Goal: Task Accomplishment & Management: Manage account settings

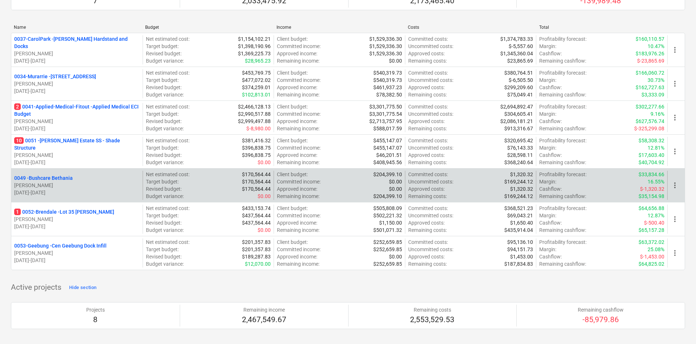
scroll to position [73, 0]
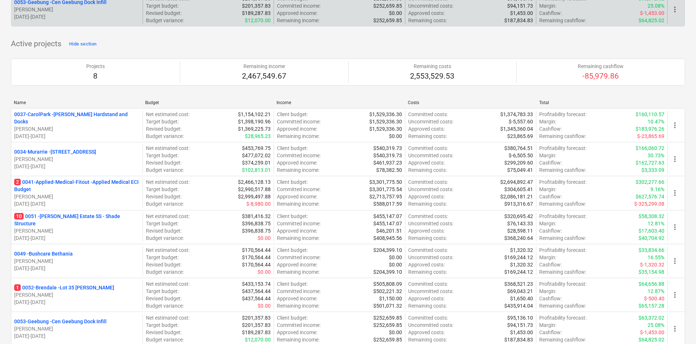
scroll to position [437, 0]
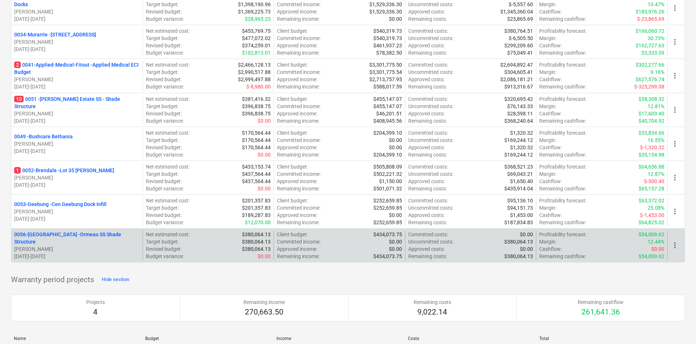
click at [83, 237] on p "0056-Ormeau - Ormeau SS Shade Structure" at bounding box center [77, 238] width 126 height 15
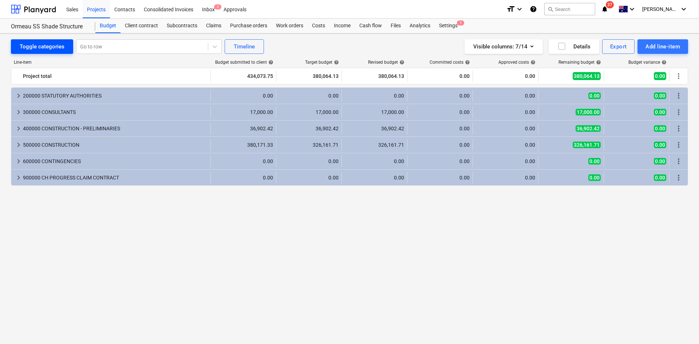
click at [50, 54] on button "Toggle categories" at bounding box center [42, 46] width 62 height 15
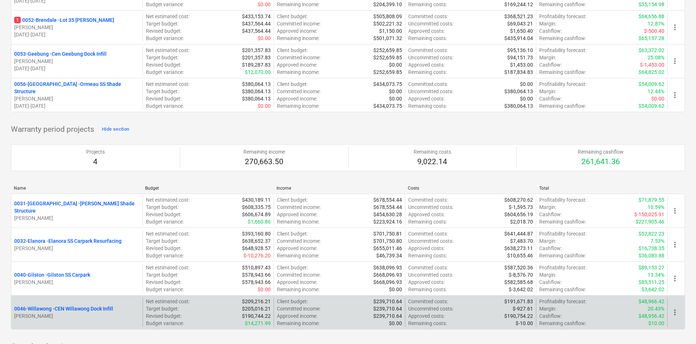
scroll to position [510, 0]
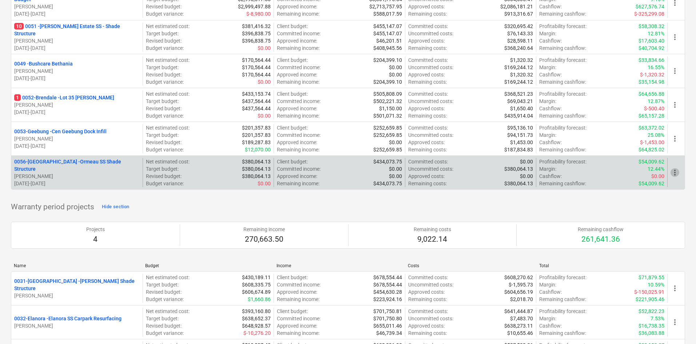
click at [675, 171] on span "more_vert" at bounding box center [675, 172] width 9 height 9
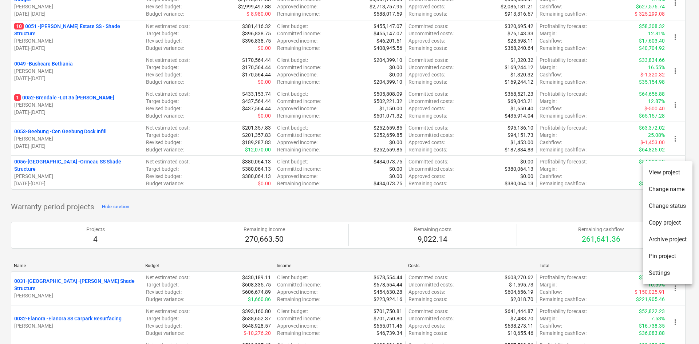
click at [665, 257] on li "Pin project" at bounding box center [668, 256] width 50 height 17
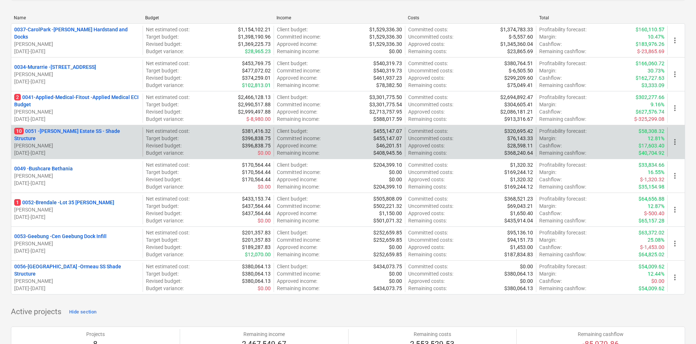
scroll to position [73, 0]
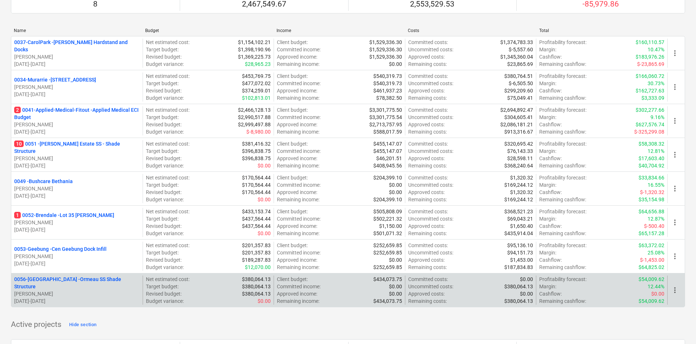
click at [64, 281] on p "0056-Ormeau - Ormeau SS Shade Structure" at bounding box center [77, 283] width 126 height 15
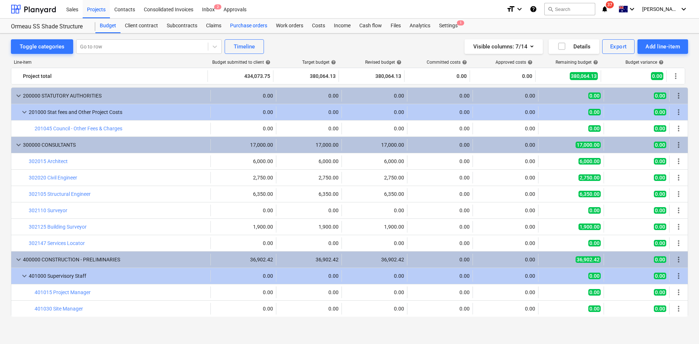
click at [235, 25] on div "Purchase orders" at bounding box center [249, 26] width 46 height 15
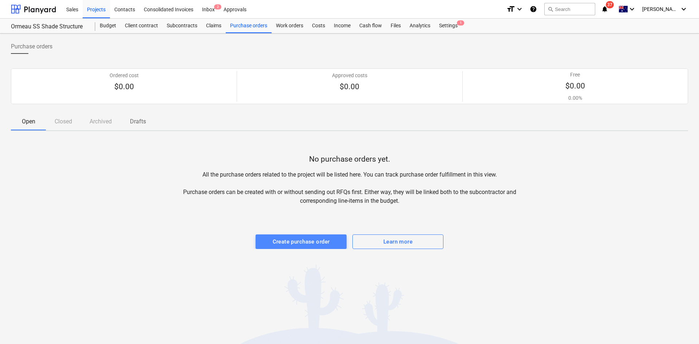
click at [287, 242] on div "Create purchase order" at bounding box center [301, 241] width 57 height 9
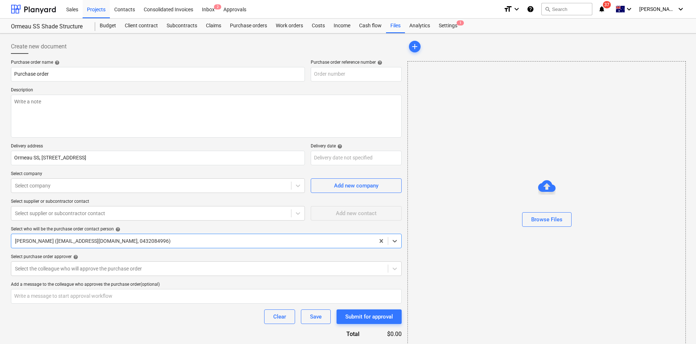
type textarea "x"
type input "0056-Ormeau-PO-001"
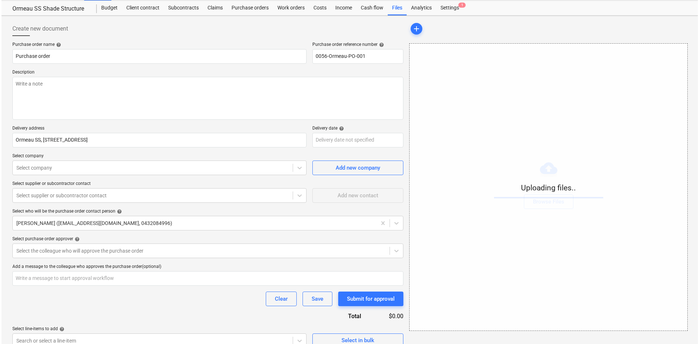
scroll to position [28, 0]
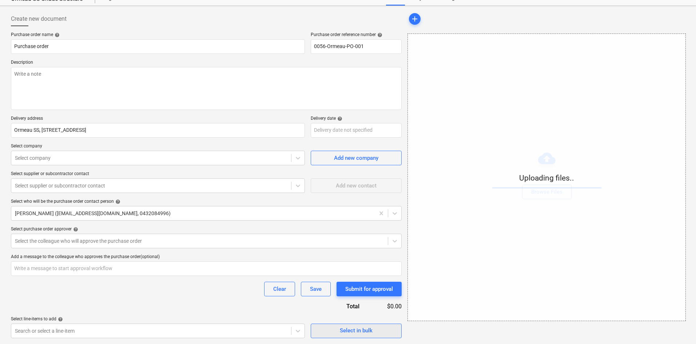
click at [344, 333] on div "Select in bulk" at bounding box center [356, 330] width 33 height 9
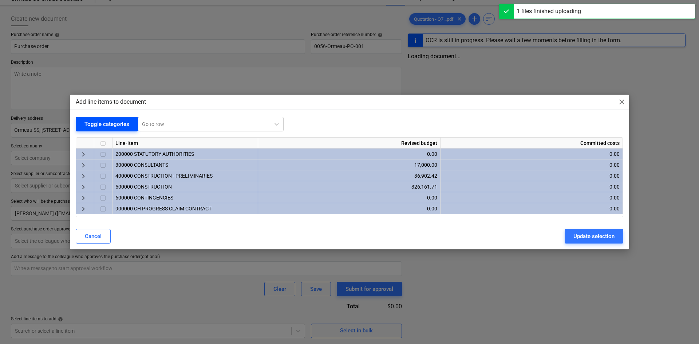
click at [102, 127] on div "Toggle categories" at bounding box center [106, 123] width 45 height 9
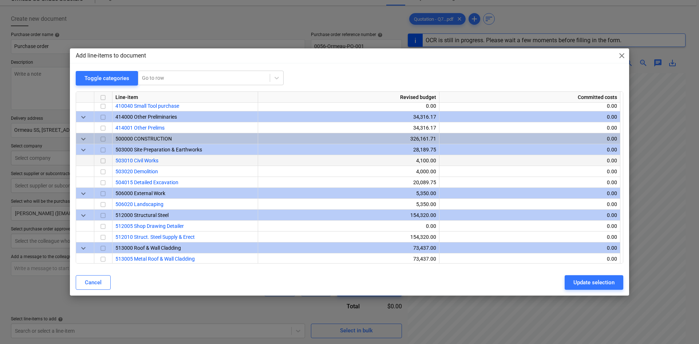
scroll to position [407, 0]
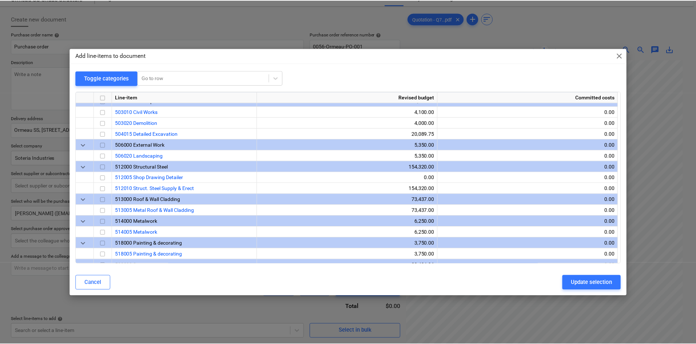
scroll to position [480, 0]
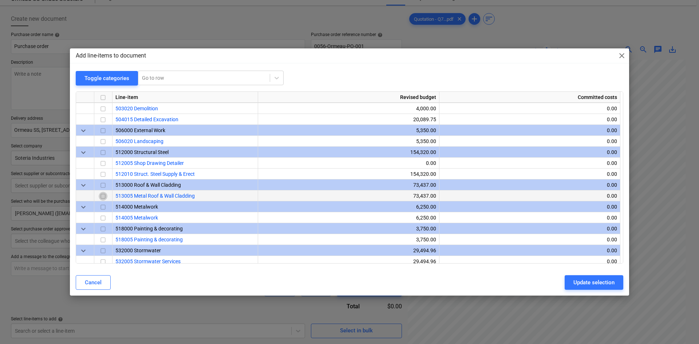
click at [103, 193] on input "checkbox" at bounding box center [103, 196] width 9 height 9
click at [573, 285] on button "Update selection" at bounding box center [594, 282] width 59 height 15
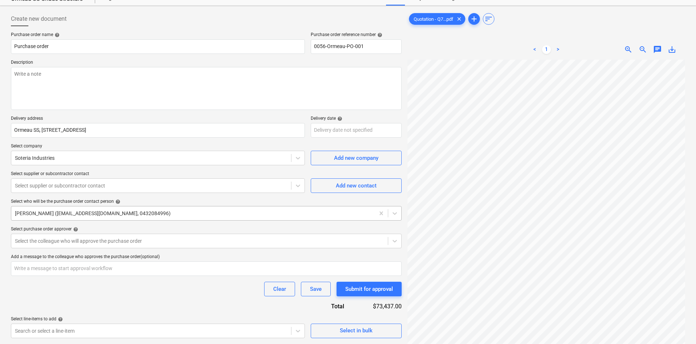
scroll to position [100, 0]
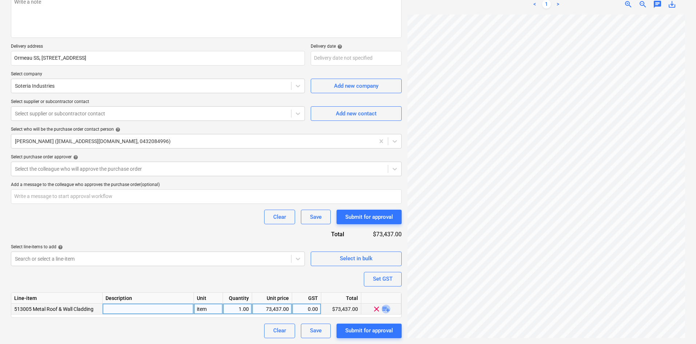
click at [387, 307] on span "playlist_add" at bounding box center [386, 308] width 9 height 9
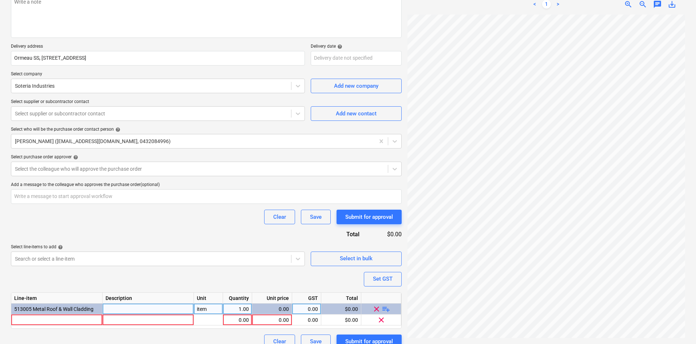
click at [387, 308] on span "playlist_add" at bounding box center [386, 308] width 9 height 9
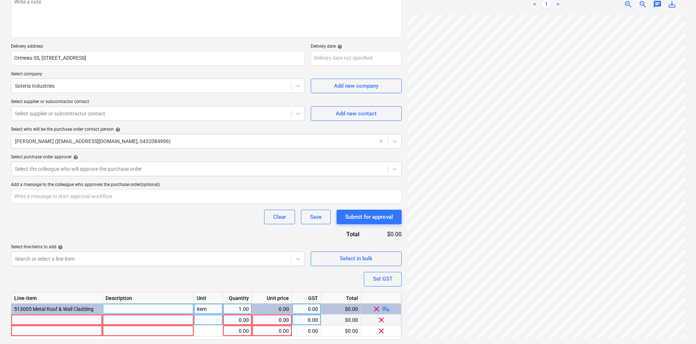
click at [39, 322] on div at bounding box center [56, 320] width 91 height 11
type textarea "x"
type input "SQM - 19mm x 19mm HDPE Bird Netting System"
type textarea "x"
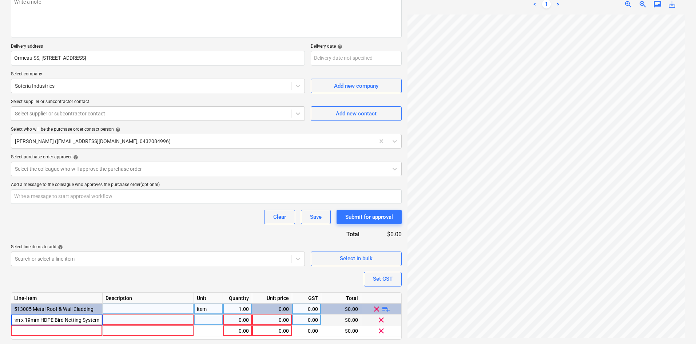
click at [16, 320] on input "SQM - 19mm x 19mm HDPE Bird Netting System" at bounding box center [56, 320] width 91 height 11
type input "723 SQM - 19mm x 19mm HDPE Bird Netting System"
click at [124, 274] on div "Purchase order name help Purchase order Purchase order reference number help 00…" at bounding box center [206, 160] width 391 height 400
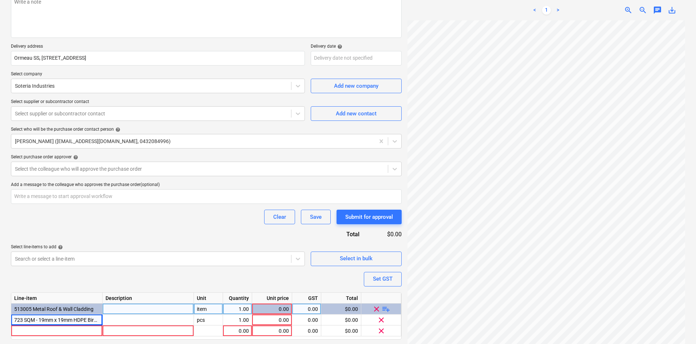
scroll to position [122, 0]
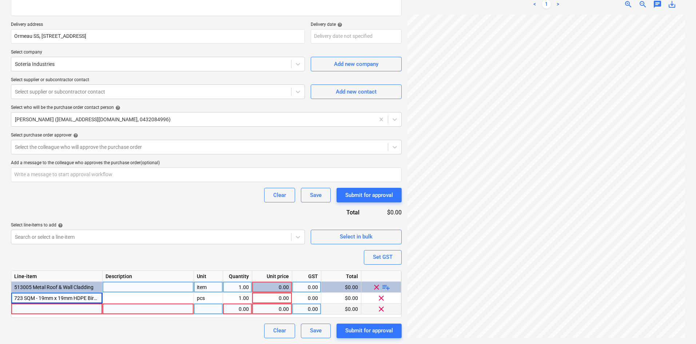
type textarea "x"
click at [45, 308] on div at bounding box center [56, 309] width 91 height 11
type input "Days EWP Allowance for Installation of Bird Netting"
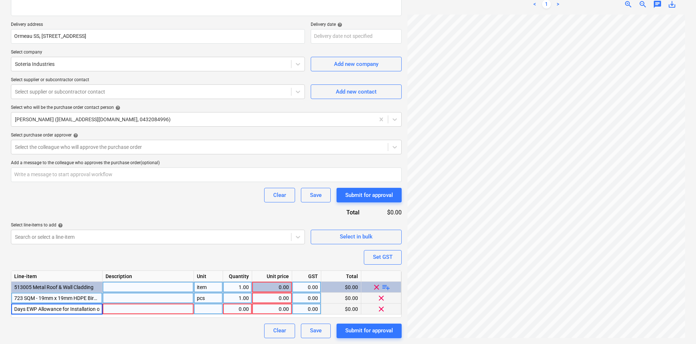
scroll to position [0, 31]
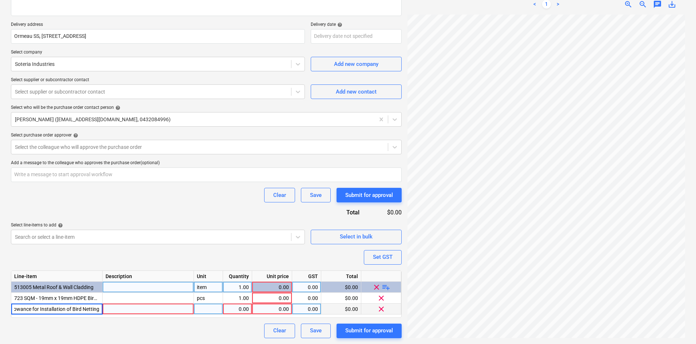
click at [37, 308] on input "Days EWP Allowance for Installation of Bird Netting" at bounding box center [56, 309] width 91 height 11
type textarea "x"
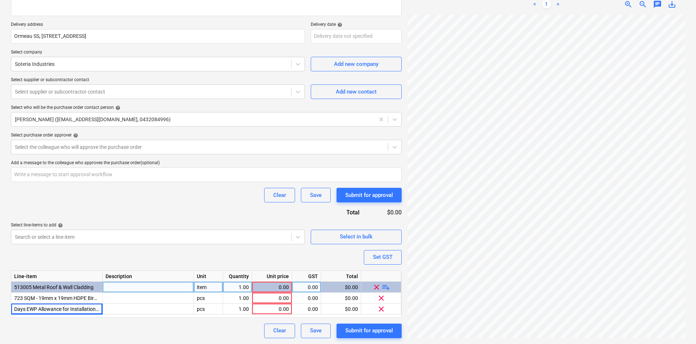
click at [208, 287] on div "item" at bounding box center [208, 287] width 29 height 11
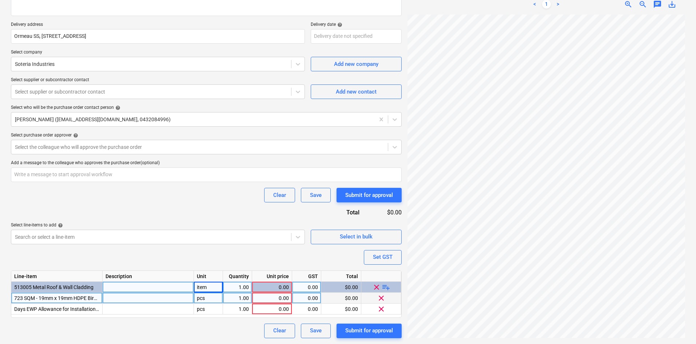
click at [212, 298] on div "pcs" at bounding box center [208, 298] width 29 height 11
type input "item"
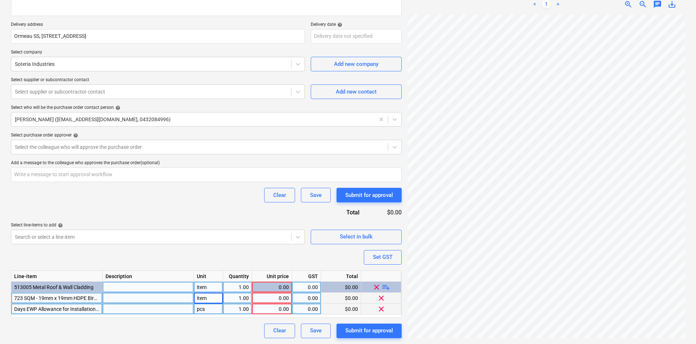
click at [207, 305] on div "pcs" at bounding box center [208, 309] width 29 height 11
type textarea "x"
click at [13, 308] on div "Days EWP Allowance for Installation of Bird Netting" at bounding box center [56, 309] width 91 height 11
type input "2 Days EWP Allowance for Installation of Bird Netting"
click at [383, 259] on div "Set GST" at bounding box center [383, 256] width 20 height 9
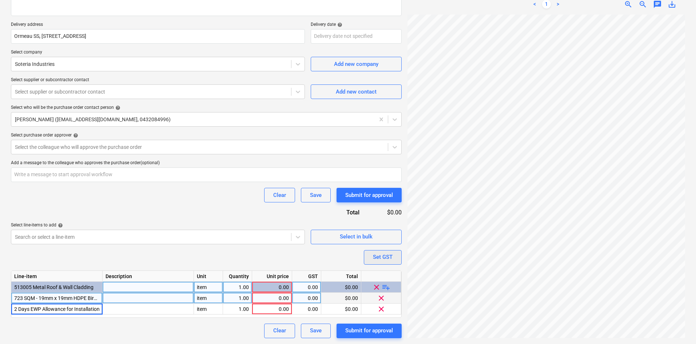
type textarea "x"
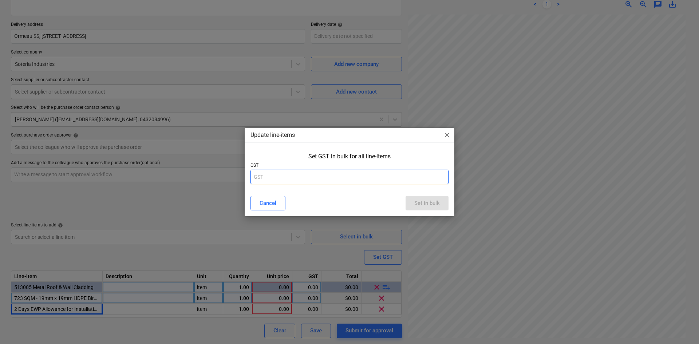
click at [294, 177] on input "text" at bounding box center [349, 177] width 198 height 15
type input "10"
click at [435, 205] on div "Set in bulk" at bounding box center [426, 202] width 25 height 9
type textarea "x"
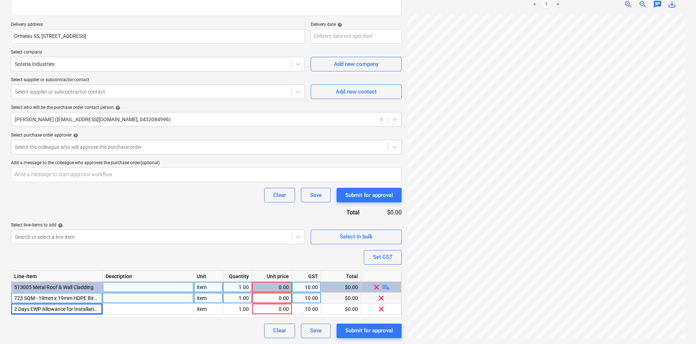
click at [278, 296] on div "0.00" at bounding box center [272, 298] width 34 height 11
type input "6507"
type textarea "x"
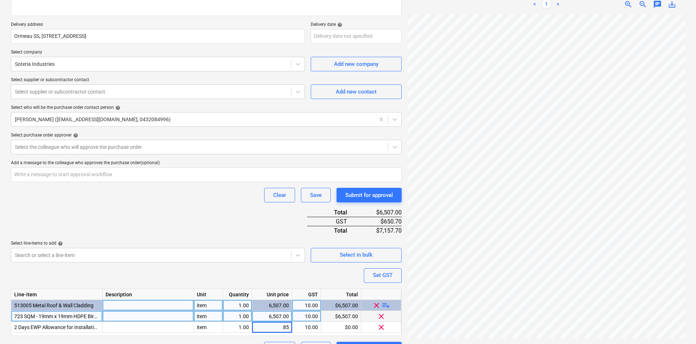
type input "850"
type textarea "x"
click at [168, 217] on div "Purchase order name help Purchase order Purchase order reference number help 00…" at bounding box center [206, 147] width 391 height 418
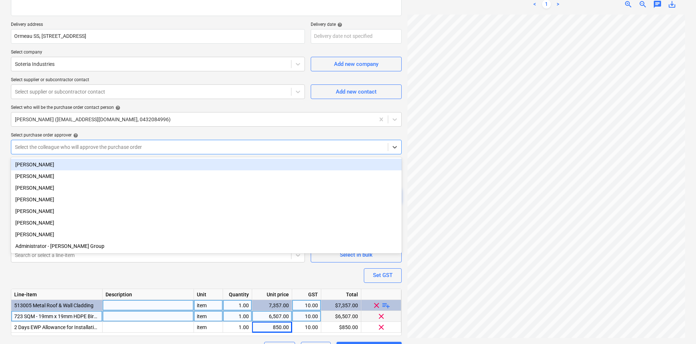
click at [73, 145] on div at bounding box center [200, 146] width 370 height 7
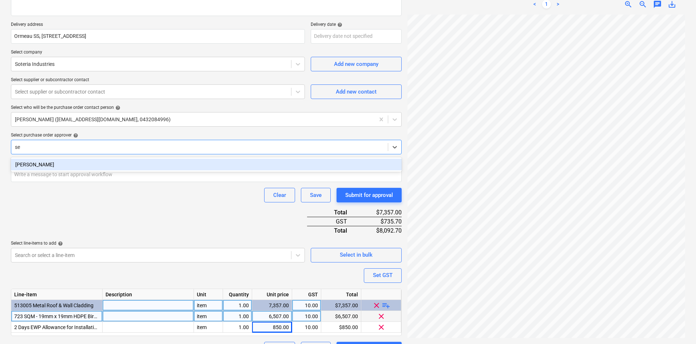
type input "sea"
click at [78, 162] on div "[PERSON_NAME]" at bounding box center [206, 165] width 391 height 12
type textarea "x"
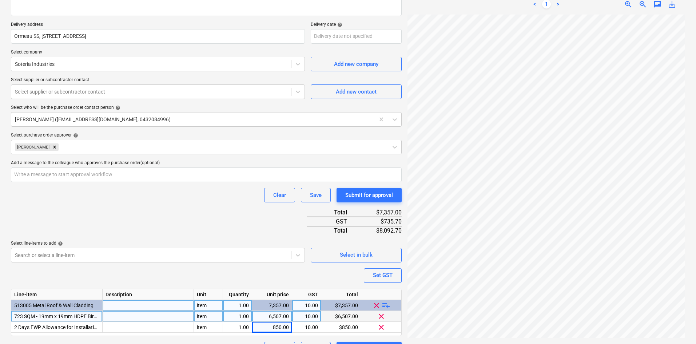
click at [106, 134] on div "Select purchase order approver help" at bounding box center [206, 136] width 391 height 6
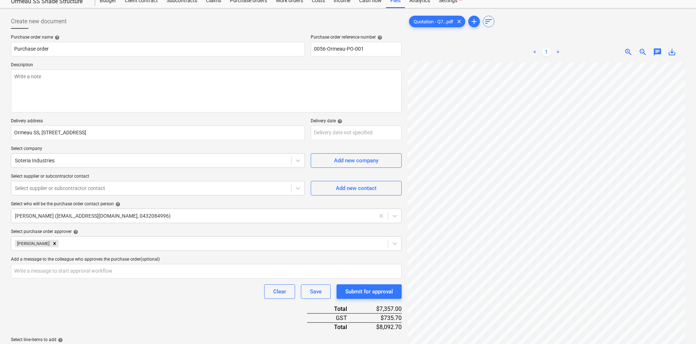
scroll to position [12, 0]
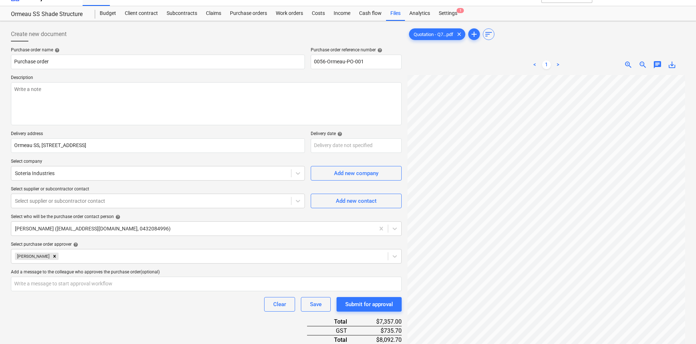
click at [139, 159] on p "Select company" at bounding box center [158, 162] width 294 height 7
click at [166, 112] on textarea at bounding box center [206, 103] width 391 height 43
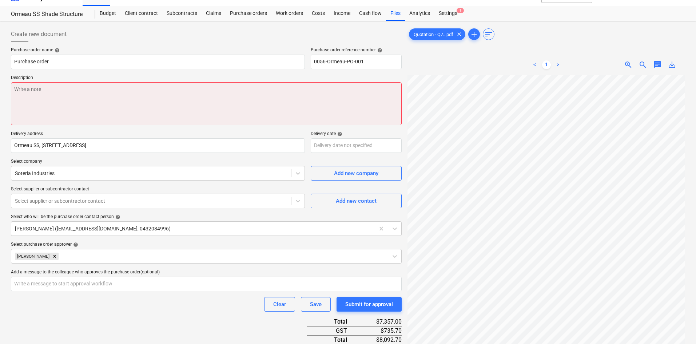
click at [271, 99] on textarea at bounding box center [206, 103] width 391 height 43
type textarea "x"
paste textarea "Site contact : [PERSON_NAME] - [PHONE_NUMBER]"
type textarea "Site contact : [PERSON_NAME] - [PHONE_NUMBER]"
type textarea "x"
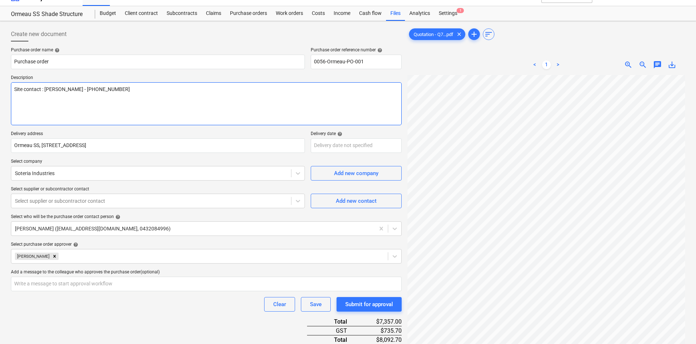
type textarea "Site contact : [PERSON_NAME] - [PHONE_NUMBER]"
click at [229, 127] on div "Purchase order name help Purchase order Purchase order reference number help 00…" at bounding box center [206, 256] width 391 height 418
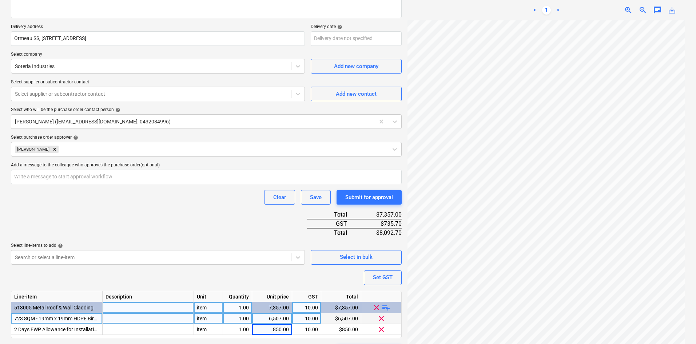
scroll to position [122, 0]
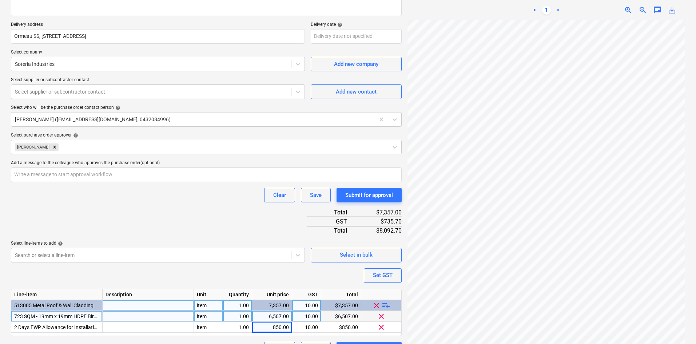
click at [160, 217] on div "Purchase order name help Purchase order Purchase order reference number help 00…" at bounding box center [206, 147] width 391 height 418
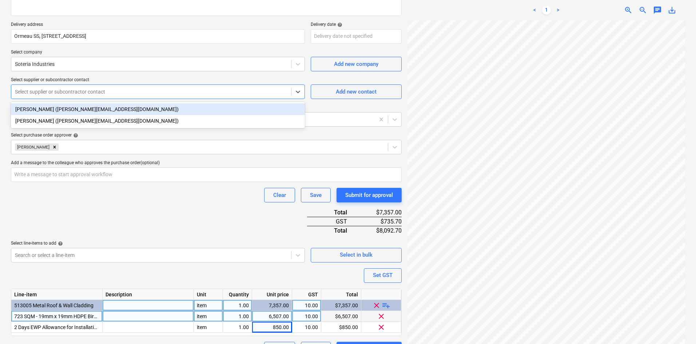
click at [162, 91] on div at bounding box center [151, 91] width 273 height 7
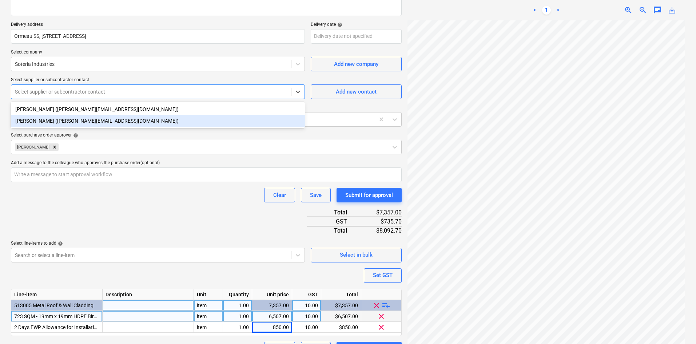
click at [78, 120] on div "Shaquille Tipu (shaquille@soteriaindustries.com.au)" at bounding box center [158, 121] width 294 height 12
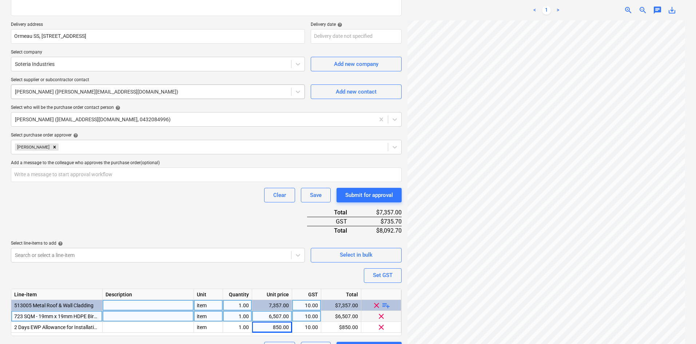
click at [74, 88] on div at bounding box center [151, 91] width 273 height 7
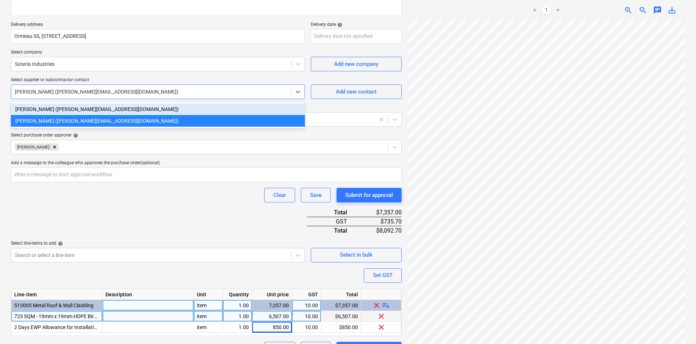
click at [58, 112] on div "Brent Harper (brent@soteriaindustries.com.au)" at bounding box center [158, 109] width 294 height 12
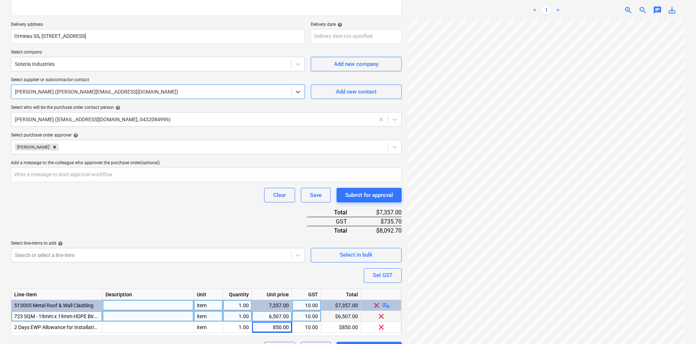
click at [154, 202] on div "Clear Save Submit for approval" at bounding box center [206, 195] width 391 height 15
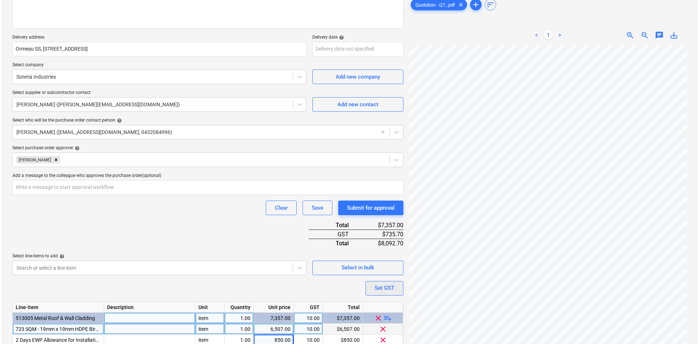
scroll to position [140, 0]
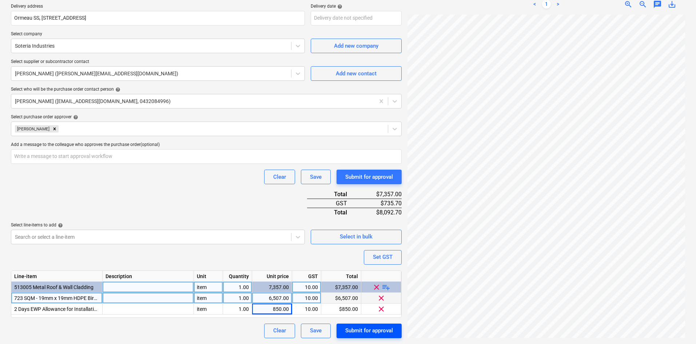
click at [361, 327] on div "Submit for approval" at bounding box center [369, 330] width 48 height 9
type textarea "x"
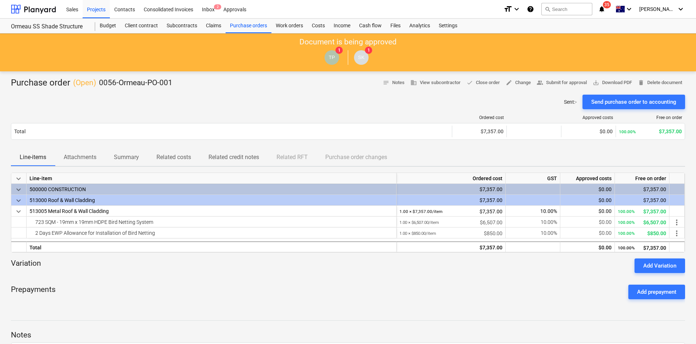
click at [265, 95] on div "Sent : - Send purchase order to accounting" at bounding box center [348, 102] width 675 height 15
click at [212, 74] on div "Purchase order ( Open ) 0056-Ormeau-PO-001 notes Notes business View subcontrac…" at bounding box center [348, 242] width 696 height 343
click at [104, 10] on div "Projects" at bounding box center [96, 9] width 27 height 19
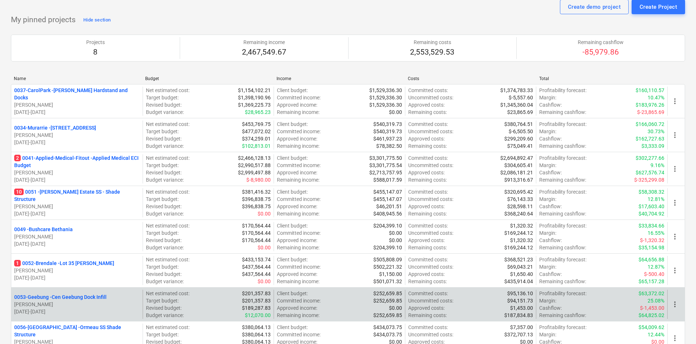
scroll to position [36, 0]
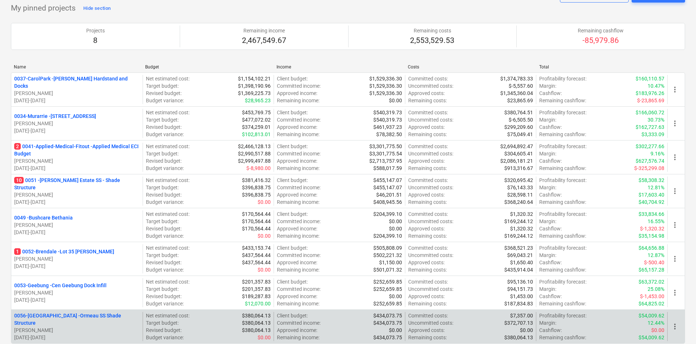
click at [58, 320] on p "0056-Ormeau - Ormeau SS Shade Structure" at bounding box center [77, 319] width 126 height 15
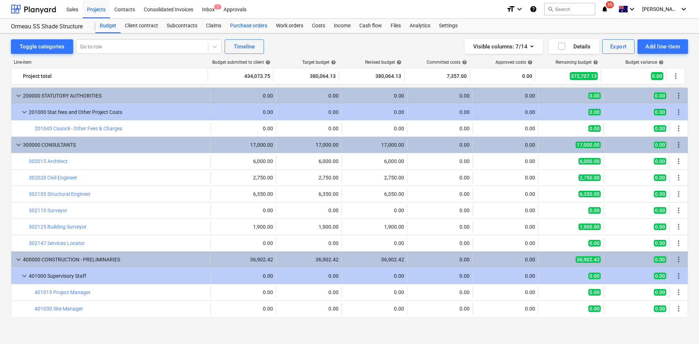
click at [250, 28] on div "Purchase orders" at bounding box center [249, 26] width 46 height 15
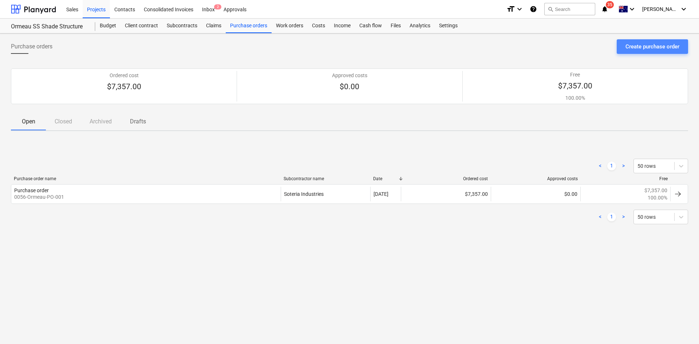
click at [637, 50] on div "Create purchase order" at bounding box center [652, 46] width 54 height 9
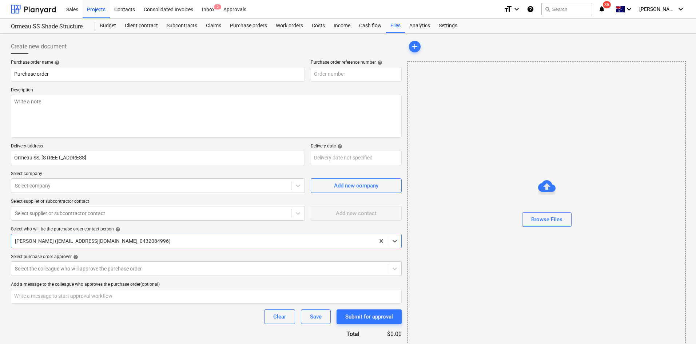
type textarea "x"
type input "0056-[GEOGRAPHIC_DATA]-PO-002"
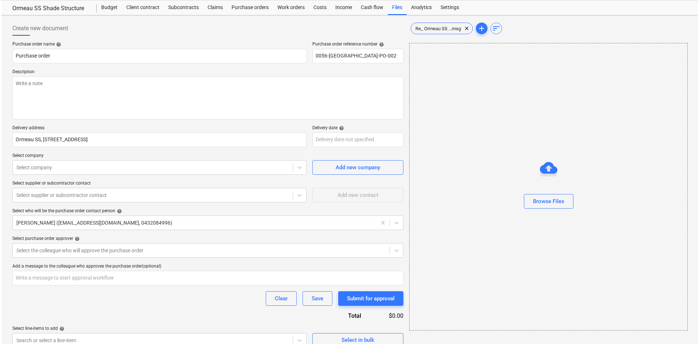
scroll to position [28, 0]
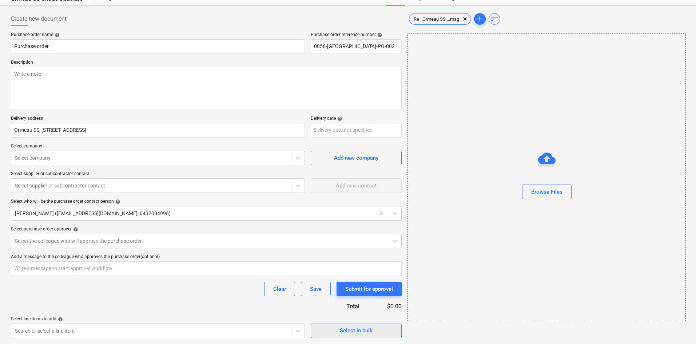
click at [348, 329] on div "Select in bulk" at bounding box center [356, 330] width 33 height 9
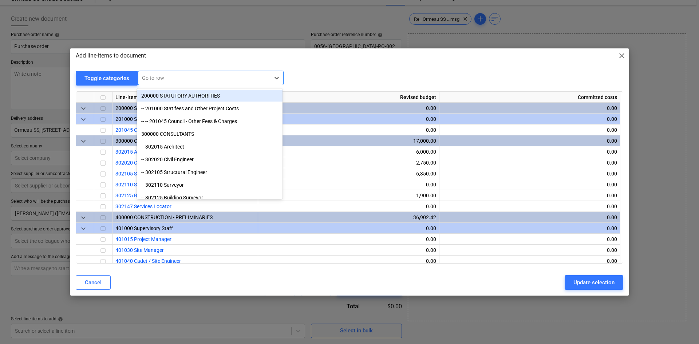
click at [163, 79] on div at bounding box center [204, 77] width 124 height 7
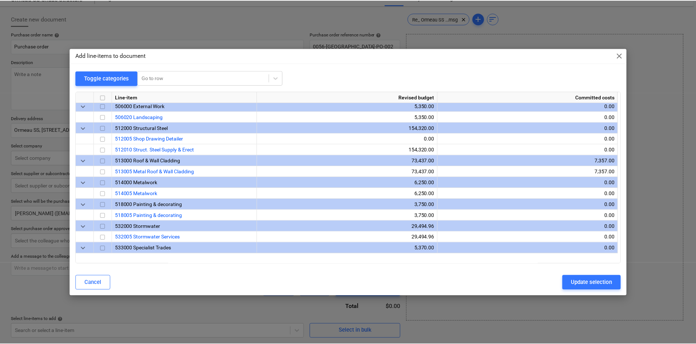
scroll to position [510, 0]
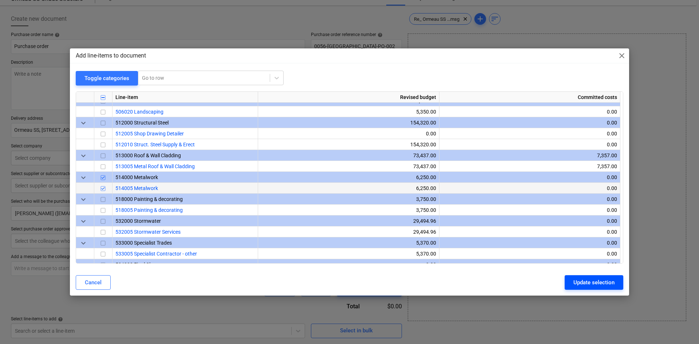
click at [590, 282] on div "Update selection" at bounding box center [593, 282] width 41 height 9
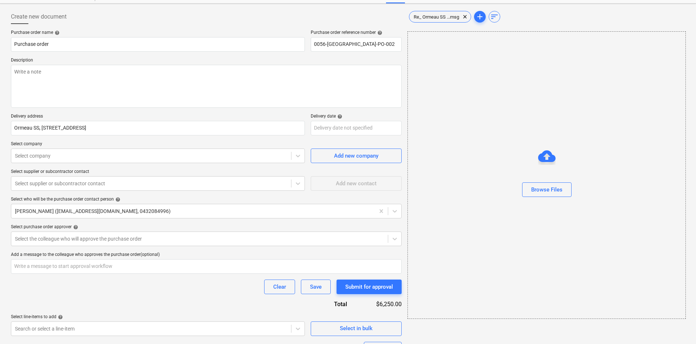
scroll to position [100, 0]
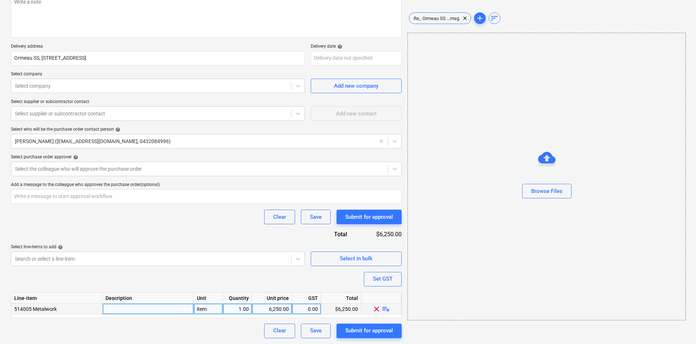
click at [386, 305] on span "playlist_add" at bounding box center [386, 308] width 9 height 9
type textarea "x"
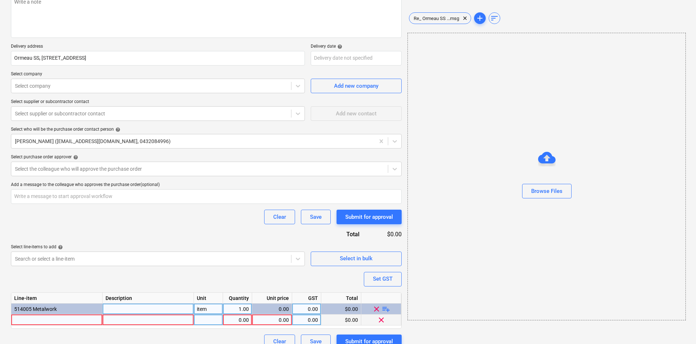
click at [56, 321] on div at bounding box center [56, 320] width 91 height 11
type input "10 downpipe gal protectors"
type textarea "x"
click at [243, 320] on div "0.00" at bounding box center [237, 320] width 23 height 11
type input "10"
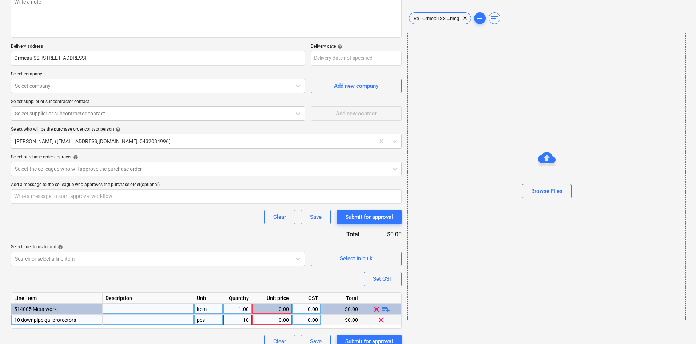
type textarea "x"
click at [206, 320] on div "pcs" at bounding box center [208, 320] width 29 height 11
type input "item"
type textarea "x"
click at [260, 317] on div "0.00" at bounding box center [272, 320] width 34 height 11
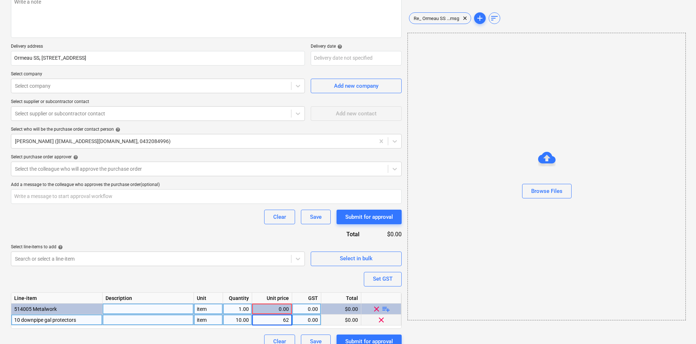
type input "625"
type textarea "x"
click at [382, 282] on div "Set GST" at bounding box center [383, 278] width 20 height 9
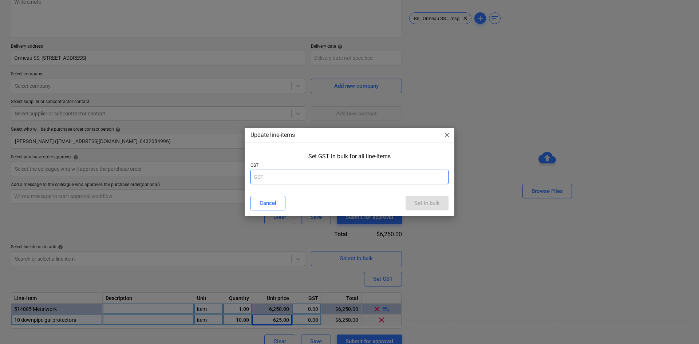
click at [305, 177] on input "text" at bounding box center [349, 177] width 198 height 15
type input "10"
click at [438, 204] on div "Set in bulk" at bounding box center [426, 202] width 25 height 9
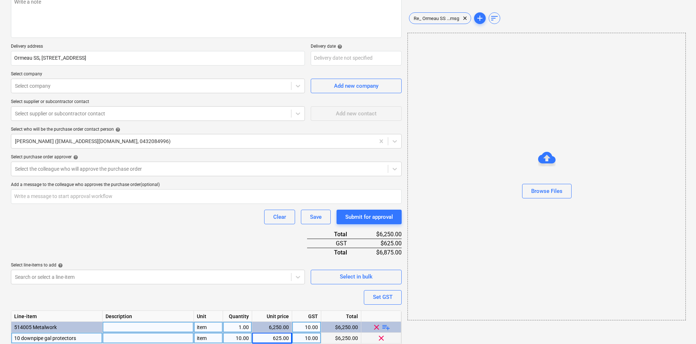
click at [205, 225] on div "Purchase order name help Purchase order Purchase order reference number help 00…" at bounding box center [206, 163] width 391 height 407
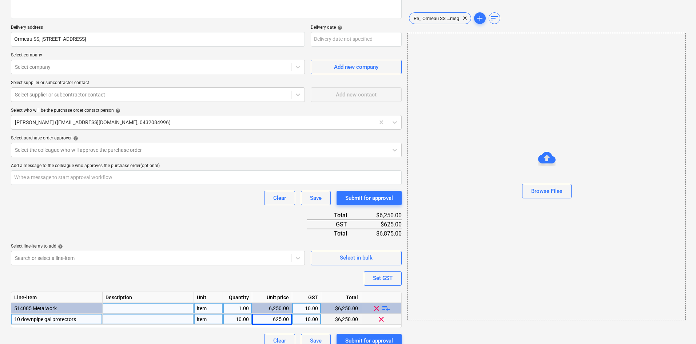
scroll to position [129, 0]
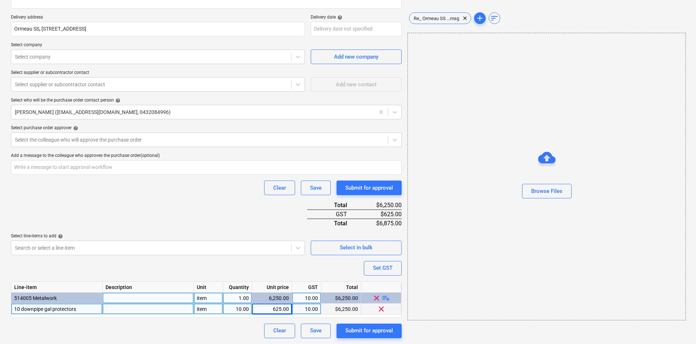
click at [161, 189] on div "Clear Save Submit for approval" at bounding box center [206, 188] width 391 height 15
type textarea "x"
click at [65, 140] on div at bounding box center [200, 139] width 370 height 7
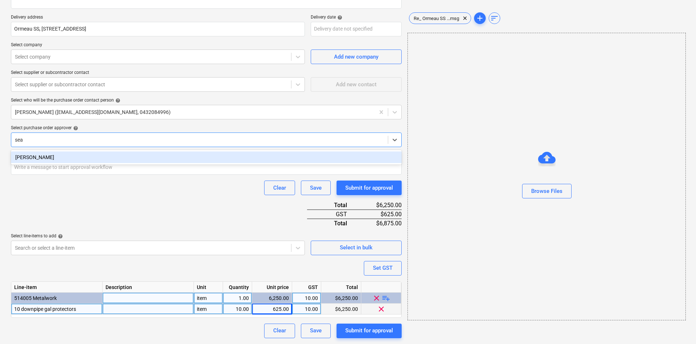
type input "[PERSON_NAME]"
click at [126, 156] on div "[PERSON_NAME]" at bounding box center [206, 157] width 391 height 12
type textarea "x"
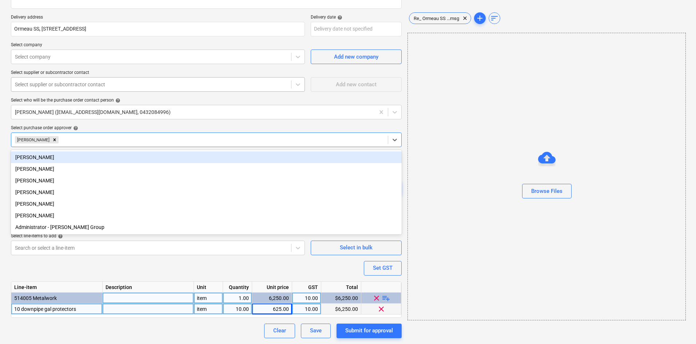
click at [90, 85] on div at bounding box center [151, 84] width 273 height 7
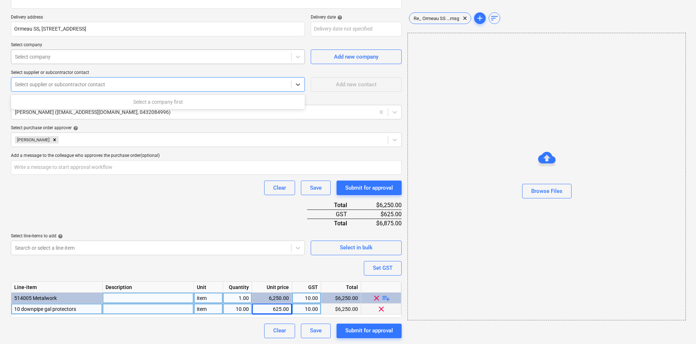
type textarea "x"
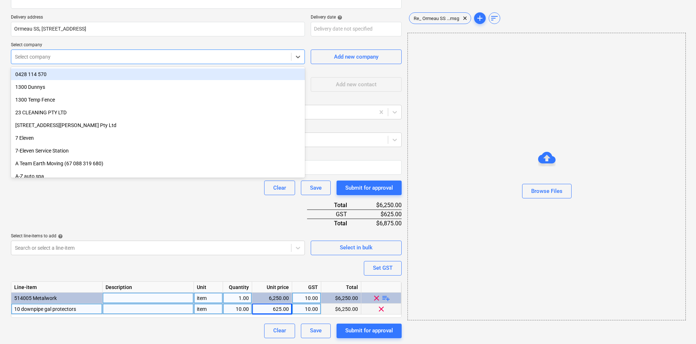
click at [72, 52] on div "Select company" at bounding box center [151, 57] width 280 height 10
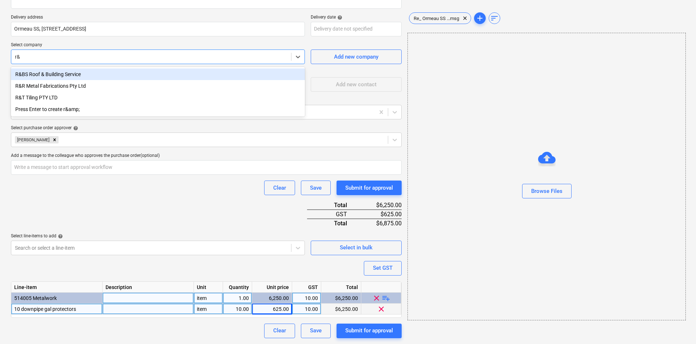
type input "r&r"
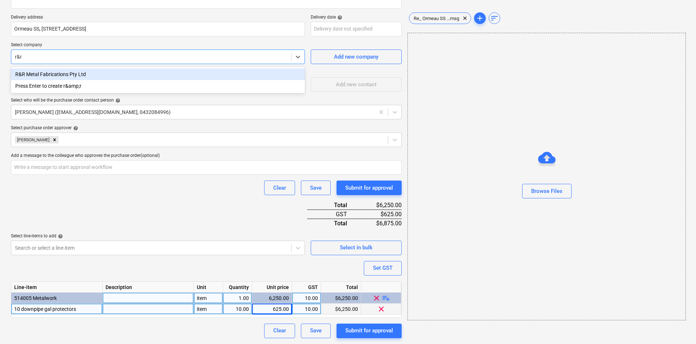
click at [90, 78] on div "R&R Metal Fabrications Pty Ltd" at bounding box center [158, 74] width 294 height 12
type textarea "x"
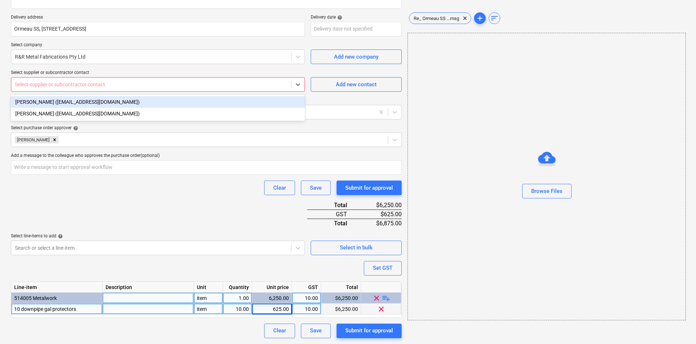
click at [65, 81] on div at bounding box center [151, 84] width 273 height 7
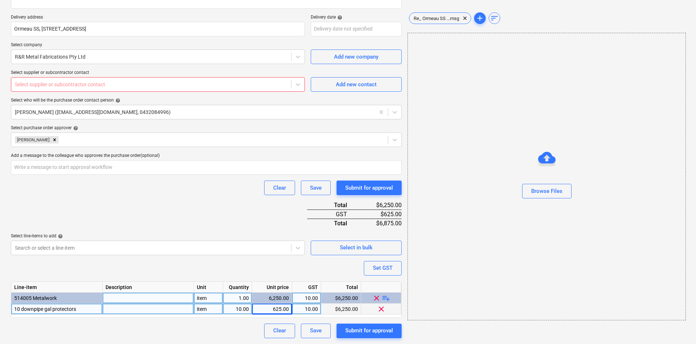
click at [83, 79] on div "Select supplier or subcontractor contact" at bounding box center [158, 84] width 294 height 15
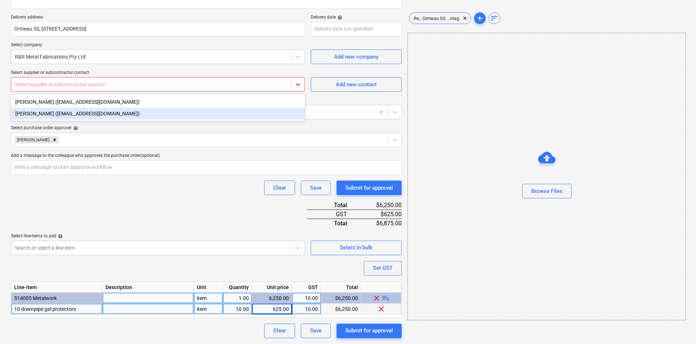
click at [57, 113] on div "[PERSON_NAME] ([EMAIL_ADDRESS][DOMAIN_NAME])" at bounding box center [158, 114] width 294 height 12
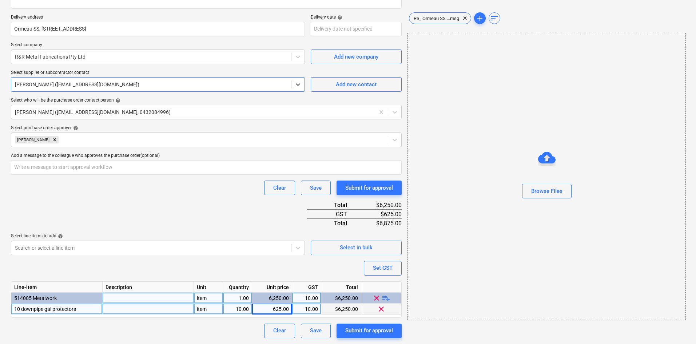
click at [161, 234] on div "Select line-items to add help" at bounding box center [158, 236] width 294 height 6
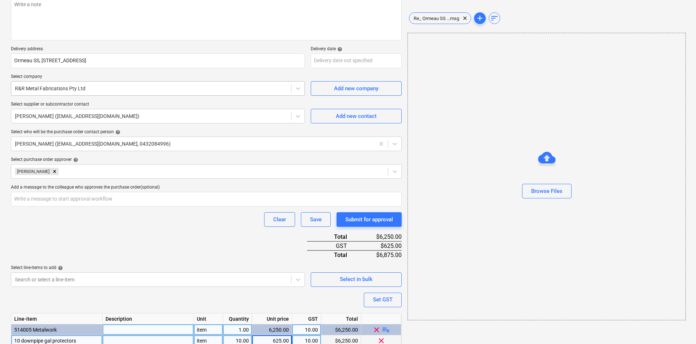
scroll to position [56, 0]
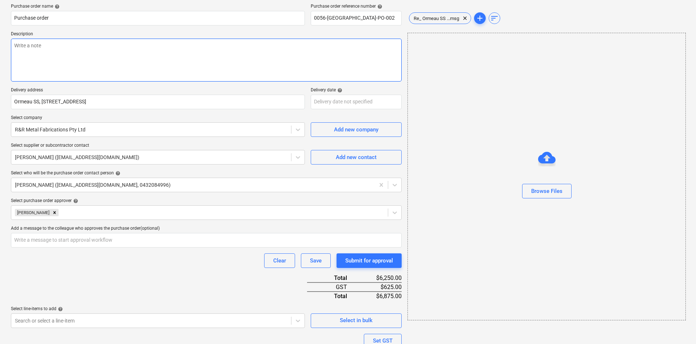
click at [155, 58] on textarea at bounding box center [206, 60] width 391 height 43
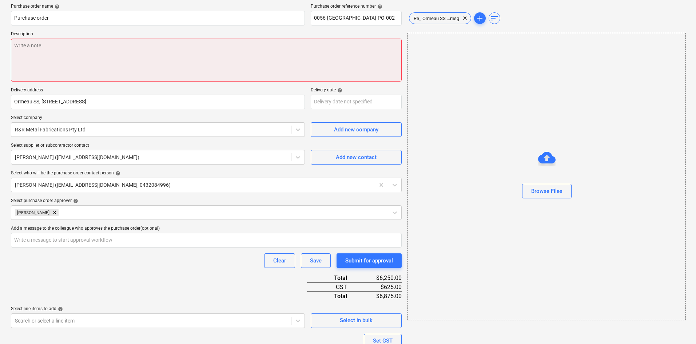
click at [146, 63] on textarea at bounding box center [206, 60] width 391 height 43
paste textarea "Site contact : [PERSON_NAME] - [PHONE_NUMBER]"
type textarea "x"
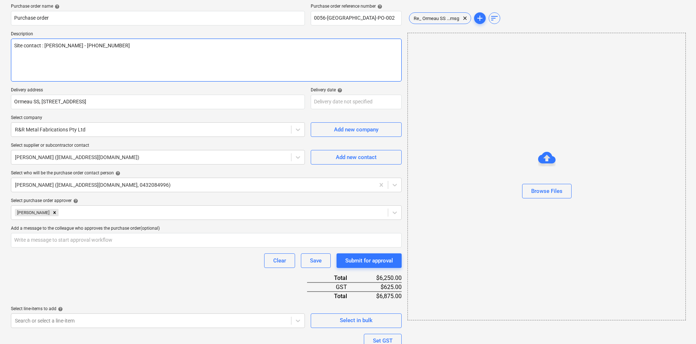
type textarea "Site contact : [PERSON_NAME] - [PHONE_NUMBER]"
click at [243, 88] on p "Delivery address" at bounding box center [158, 90] width 294 height 7
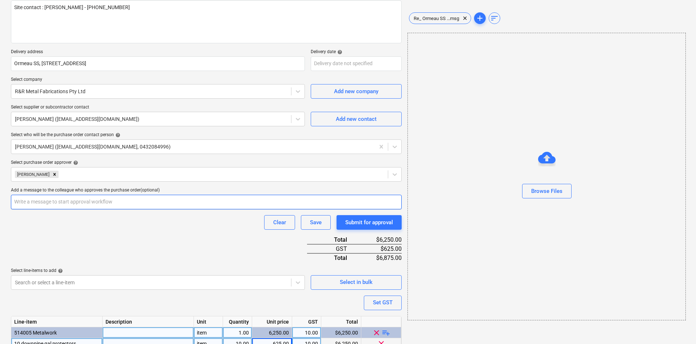
scroll to position [129, 0]
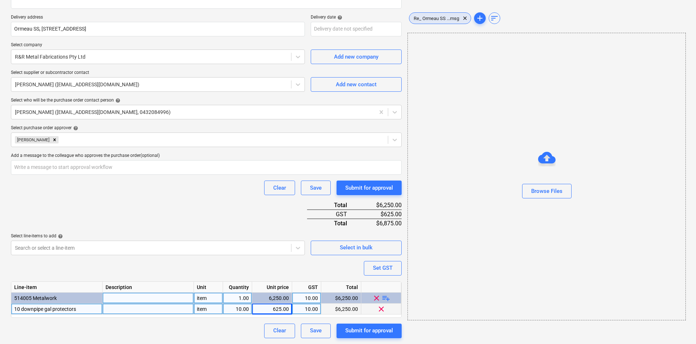
click at [432, 18] on span "Re_ Ormeau SS ...msg" at bounding box center [437, 18] width 54 height 5
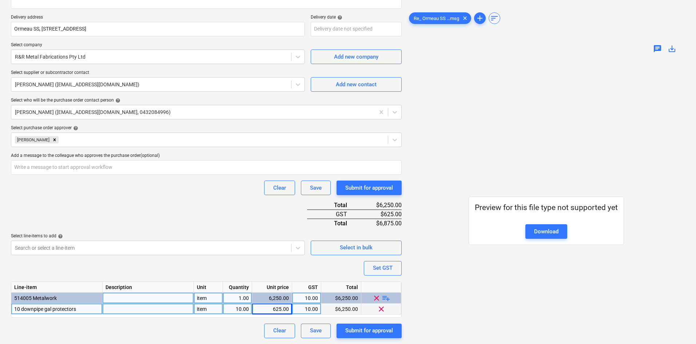
click at [115, 203] on div "Purchase order name help Purchase order Purchase order reference number help 00…" at bounding box center [206, 134] width 391 height 407
click at [179, 213] on div "Purchase order name help Purchase order Purchase order reference number help 00…" at bounding box center [206, 134] width 391 height 407
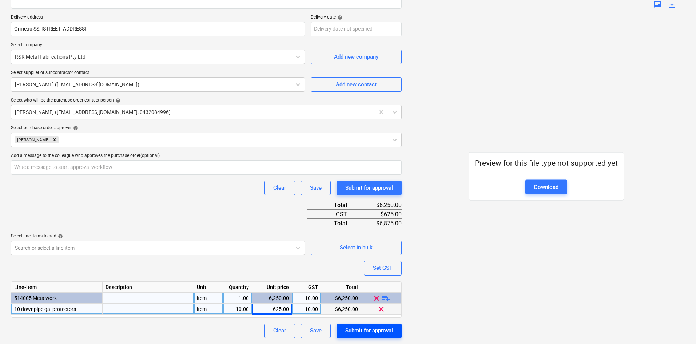
click at [375, 334] on div "Submit for approval" at bounding box center [369, 330] width 48 height 9
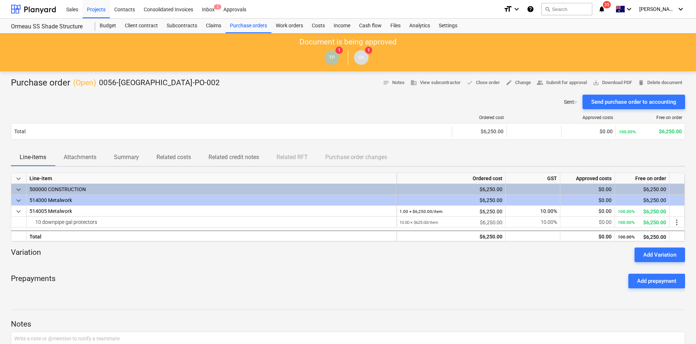
click at [316, 98] on div "Sent : - Send purchase order to accounting" at bounding box center [348, 102] width 675 height 15
click at [245, 26] on div "Purchase orders" at bounding box center [249, 26] width 46 height 15
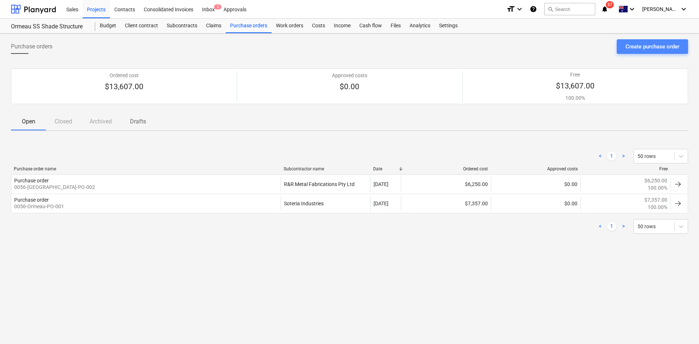
click at [658, 46] on div "Create purchase order" at bounding box center [652, 46] width 54 height 9
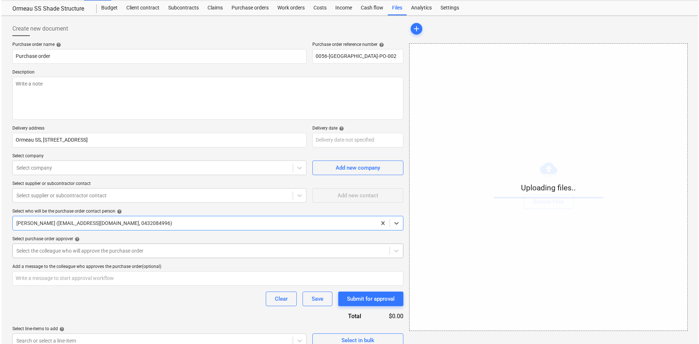
scroll to position [28, 0]
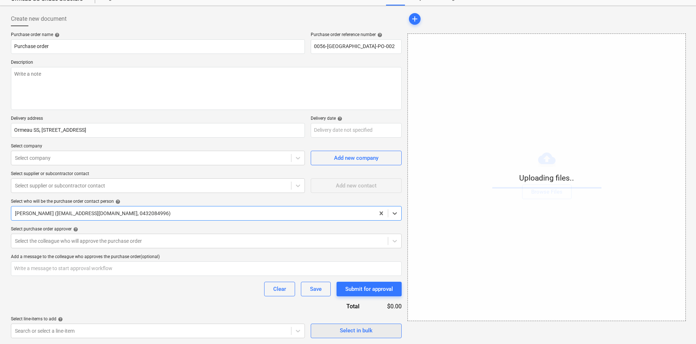
click at [353, 330] on div "Select in bulk" at bounding box center [356, 330] width 33 height 9
type textarea "x"
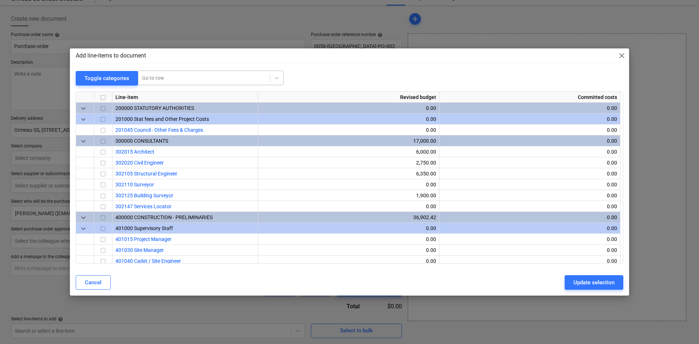
click at [173, 77] on div at bounding box center [204, 77] width 124 height 7
type input "demo"
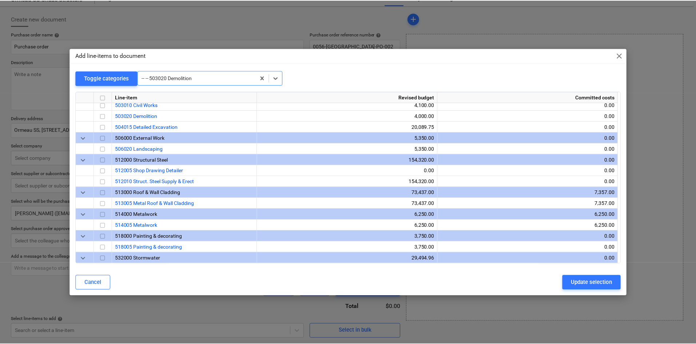
scroll to position [481, 0]
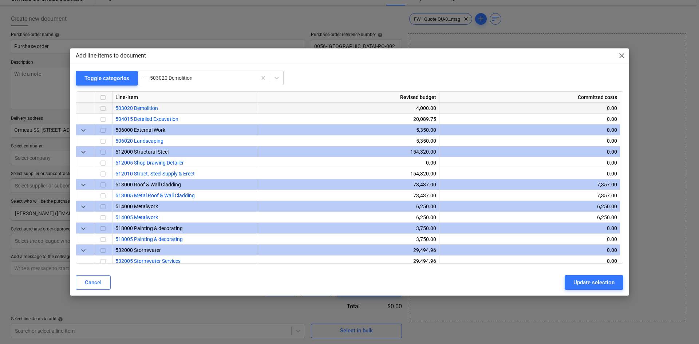
click at [104, 108] on input "checkbox" at bounding box center [103, 108] width 9 height 9
click at [584, 282] on div "Update selection" at bounding box center [593, 282] width 41 height 9
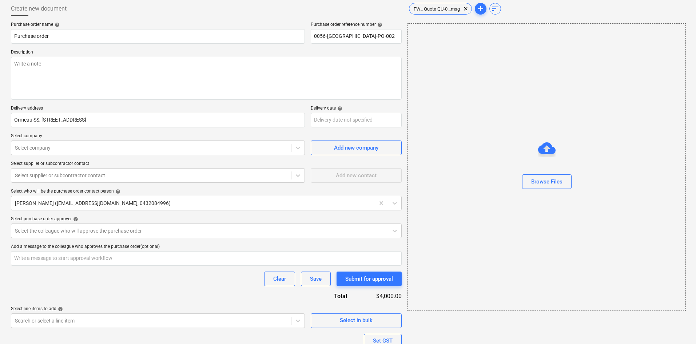
scroll to position [100, 0]
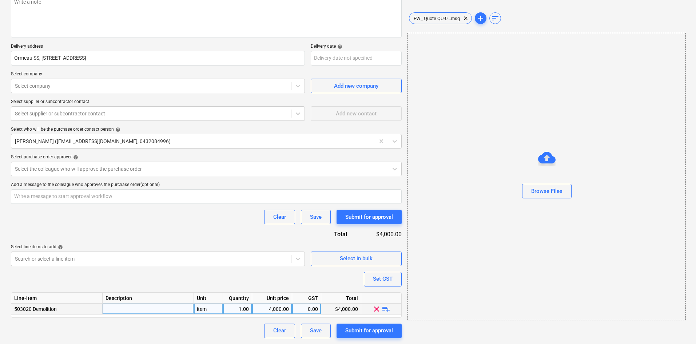
click at [388, 307] on span "playlist_add" at bounding box center [386, 308] width 9 height 9
type textarea "x"
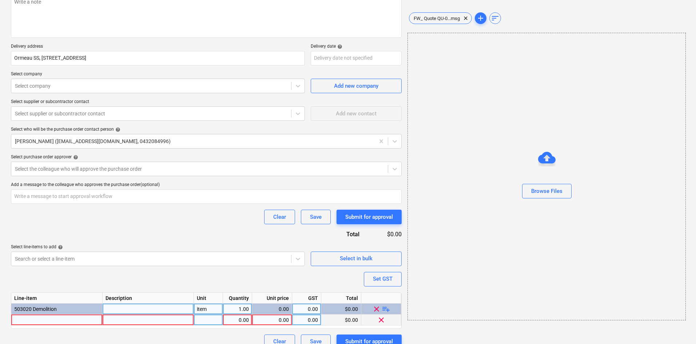
click at [58, 321] on div at bounding box center [56, 320] width 91 height 11
type input "Tree demolition"
type textarea "x"
click at [211, 307] on div "item" at bounding box center [208, 309] width 29 height 11
click at [214, 319] on div "pcs" at bounding box center [208, 320] width 29 height 11
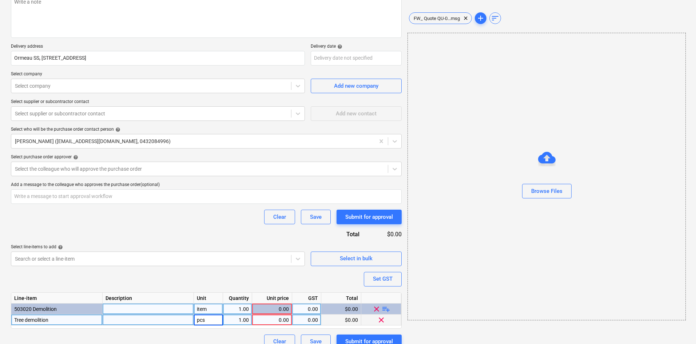
type input "item"
type textarea "x"
click at [284, 319] on div "0.00" at bounding box center [272, 320] width 34 height 11
type input "4000"
type textarea "x"
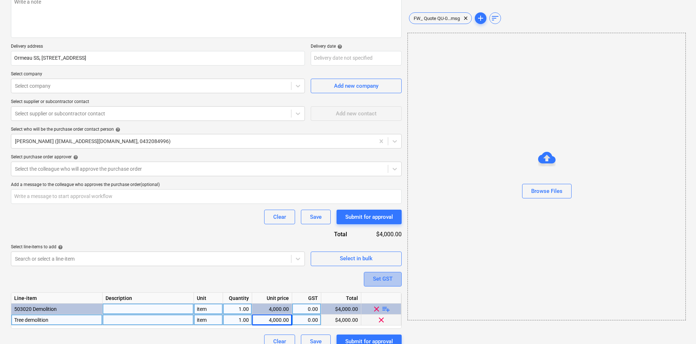
click at [378, 282] on div "Set GST" at bounding box center [383, 278] width 20 height 9
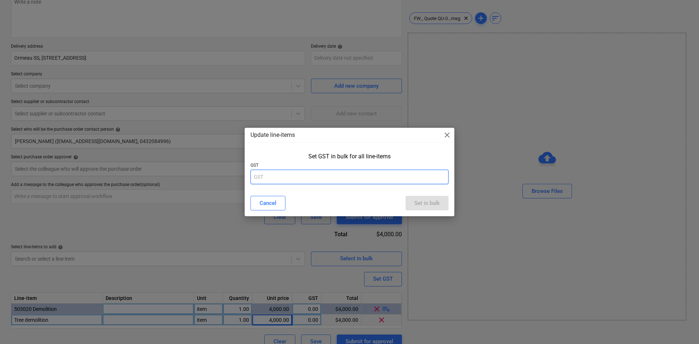
click at [355, 182] on input "text" at bounding box center [349, 177] width 198 height 15
type input "10"
click at [415, 203] on div "Set in bulk" at bounding box center [426, 202] width 25 height 9
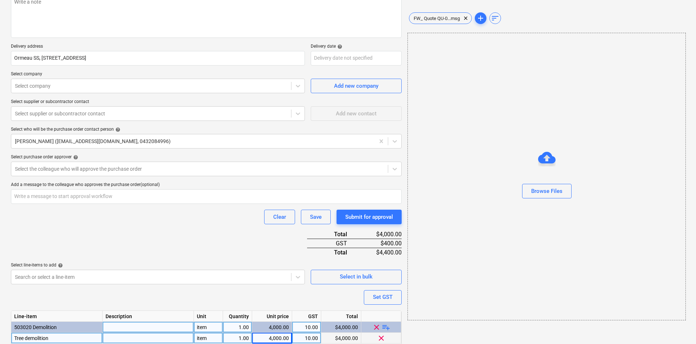
click at [222, 252] on div "Purchase order name help Purchase order Purchase order reference number help 00…" at bounding box center [206, 163] width 391 height 407
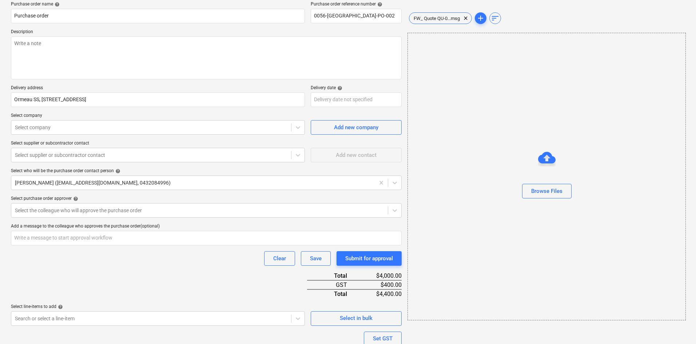
scroll to position [0, 0]
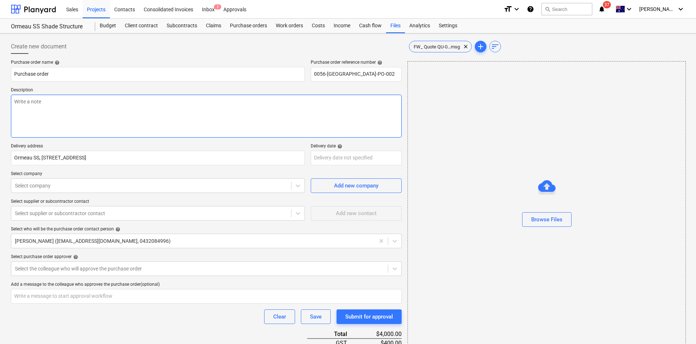
click at [66, 103] on textarea at bounding box center [206, 116] width 391 height 43
paste textarea "Site contact : [PERSON_NAME] - [PHONE_NUMBER]"
type textarea "x"
type textarea "Site contact : [PERSON_NAME] - [PHONE_NUMBER]"
type textarea "x"
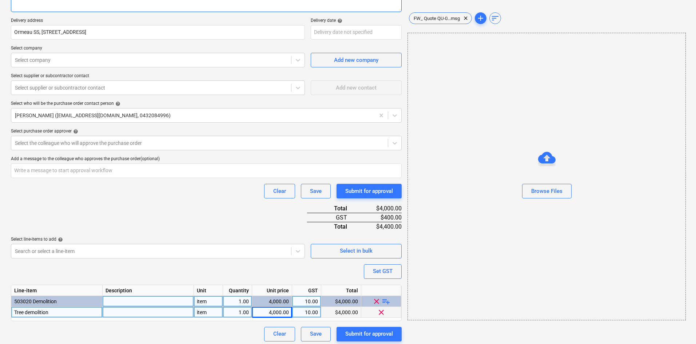
scroll to position [129, 0]
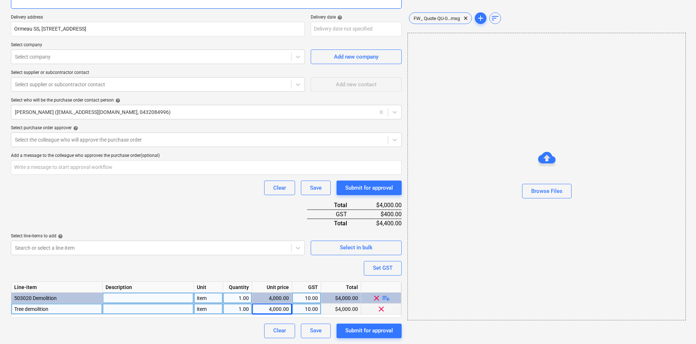
type textarea "Site contact : [PERSON_NAME] - [PHONE_NUMBER]"
type textarea "x"
click at [191, 191] on div "Clear Save Submit for approval" at bounding box center [206, 188] width 391 height 15
click at [103, 132] on p "Select purchase order approver help" at bounding box center [206, 128] width 391 height 7
click at [95, 134] on div "Select the colleague who will approve the purchase order" at bounding box center [206, 140] width 391 height 15
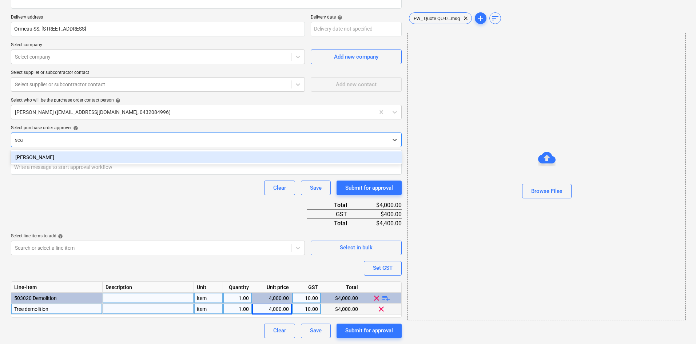
type input "[PERSON_NAME]"
click at [115, 158] on div "[PERSON_NAME]" at bounding box center [206, 157] width 391 height 12
type textarea "x"
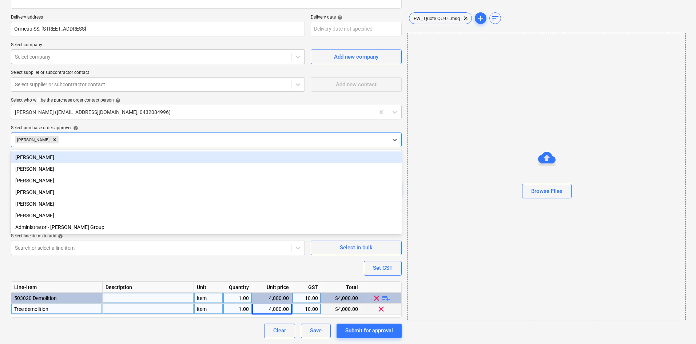
click at [63, 55] on div at bounding box center [151, 56] width 273 height 7
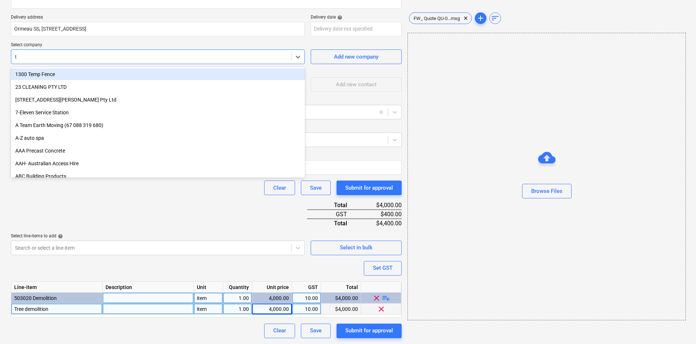
type input "t&"
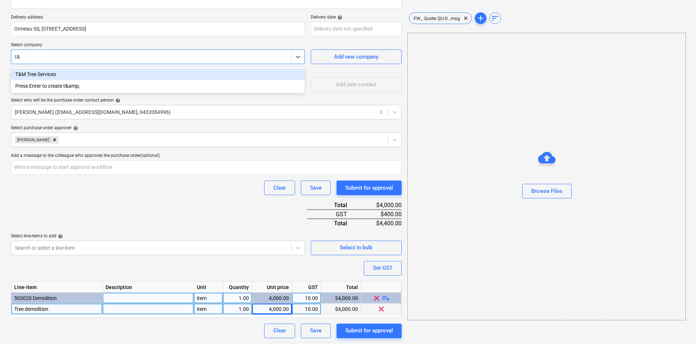
type textarea "x"
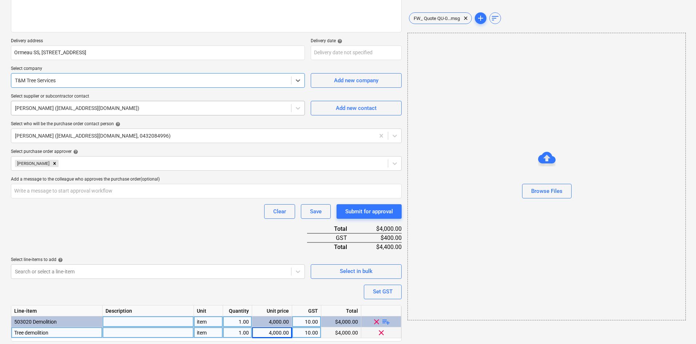
scroll to position [92, 0]
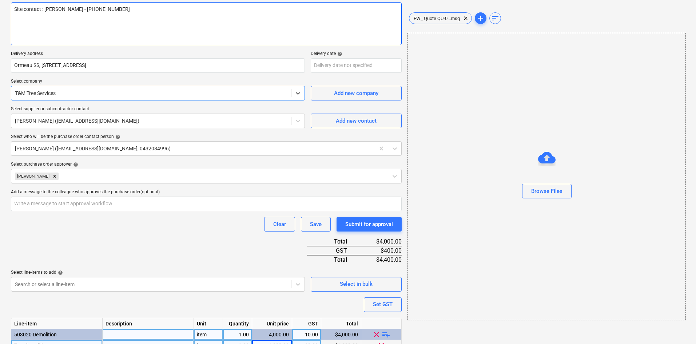
click at [127, 37] on textarea "Site contact : [PERSON_NAME] - [PHONE_NUMBER]" at bounding box center [206, 23] width 391 height 43
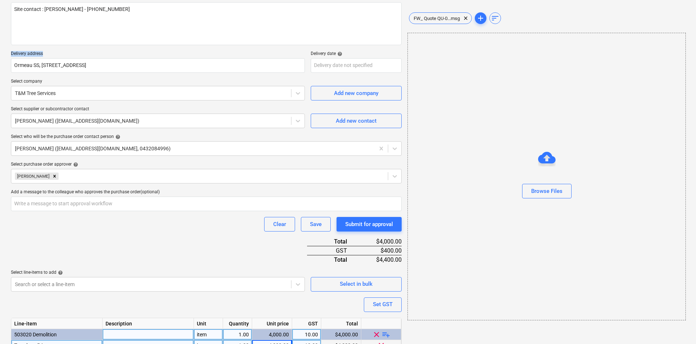
click at [122, 51] on div "Purchase order name help Purchase order Purchase order reference number help 00…" at bounding box center [206, 170] width 391 height 407
click at [122, 244] on div "Purchase order name help Purchase order Purchase order reference number help 00…" at bounding box center [206, 170] width 391 height 407
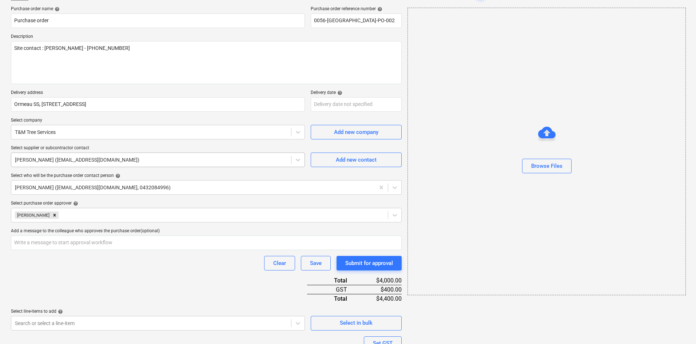
scroll to position [0, 0]
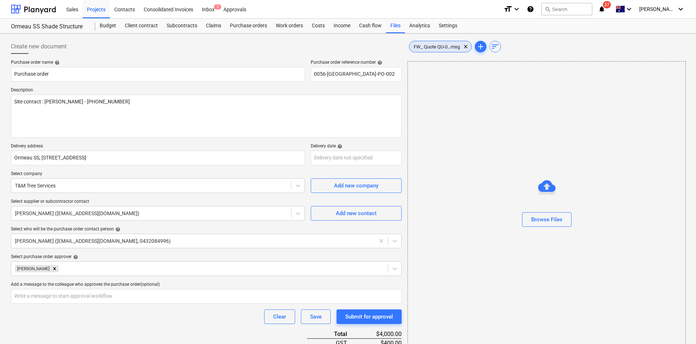
click at [447, 47] on span "FW_ Quote QU-0...msg" at bounding box center [437, 46] width 55 height 5
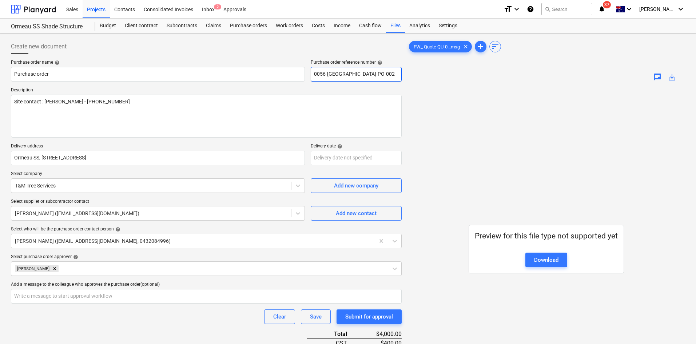
click at [374, 73] on input "0056-[GEOGRAPHIC_DATA]-PO-002" at bounding box center [356, 74] width 91 height 15
type textarea "x"
type input "0056-[GEOGRAPHIC_DATA]-PO-00"
type textarea "x"
type input "0056-[GEOGRAPHIC_DATA]-PO-003"
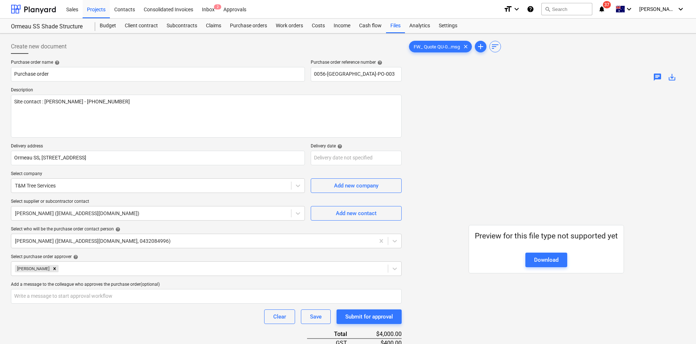
click at [166, 58] on div at bounding box center [206, 57] width 391 height 6
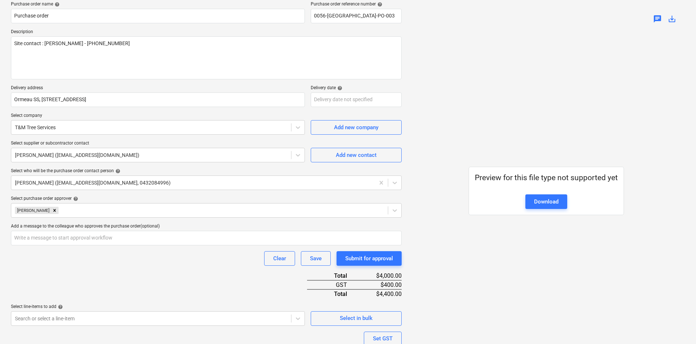
scroll to position [129, 0]
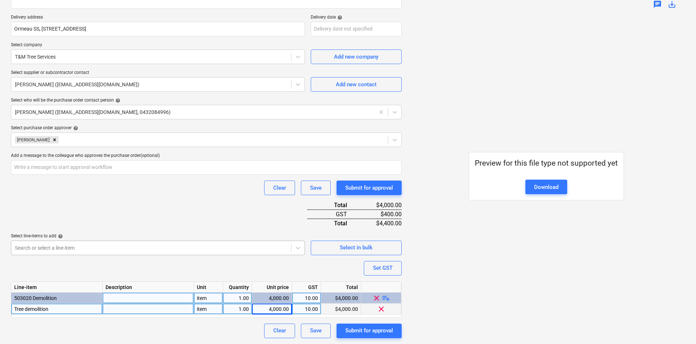
click at [108, 215] on body "Sales Projects Contacts Consolidated Invoices Inbox 2 Approvals format_size key…" at bounding box center [348, 43] width 696 height 344
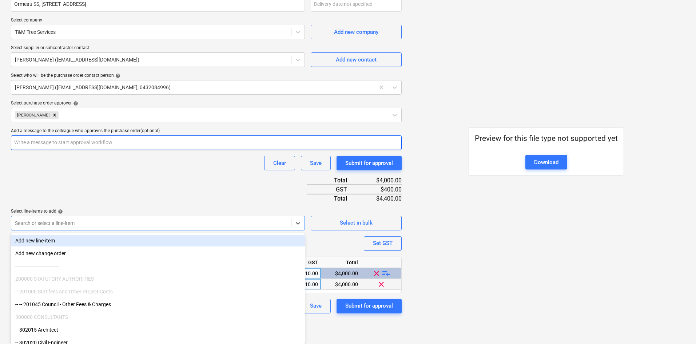
drag, startPoint x: 91, startPoint y: 167, endPoint x: 91, endPoint y: 162, distance: 4.7
click at [91, 167] on div "Purchase order name help Purchase order Purchase order reference number help 00…" at bounding box center [206, 109] width 391 height 407
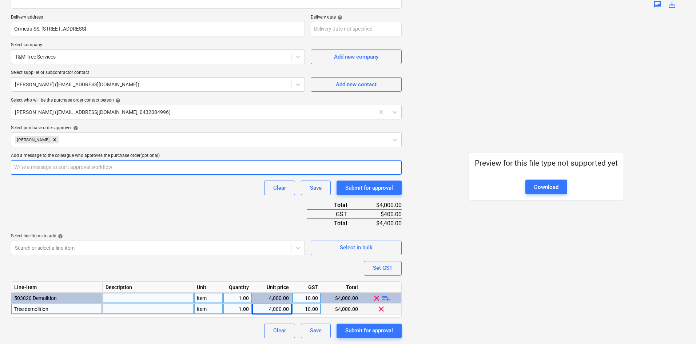
click at [78, 167] on input "text" at bounding box center [206, 167] width 391 height 15
type textarea "x"
type input "T"
type textarea "x"
type input "Th"
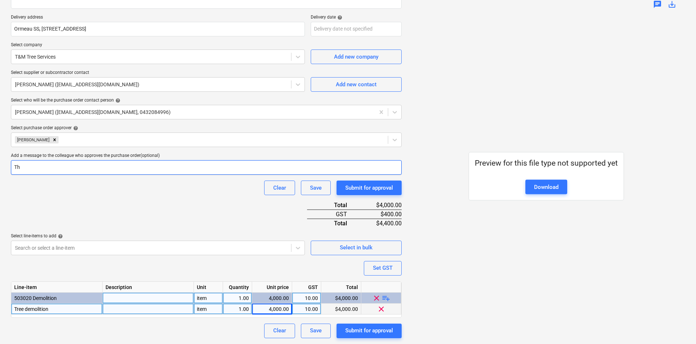
type textarea "x"
type input "Thi"
type textarea "x"
type input "This"
type textarea "x"
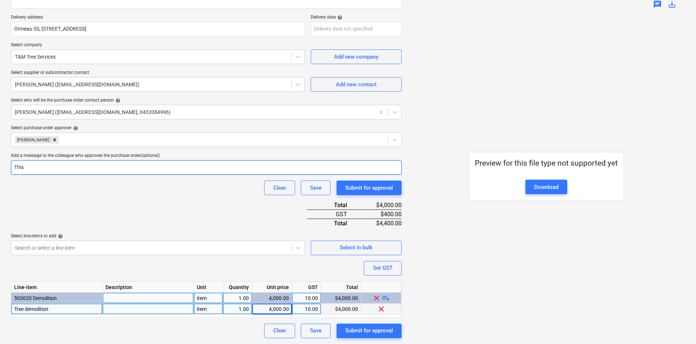
type input "This"
type textarea "x"
type input "This qu"
type textarea "x"
type input "This qupo"
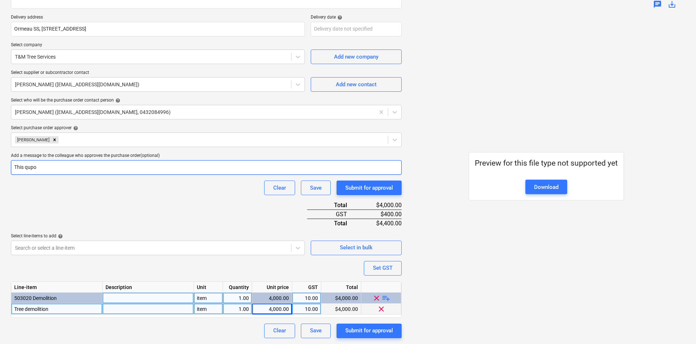
type textarea "x"
type input "This qupot"
type textarea "x"
type input "This qupote"
type textarea "x"
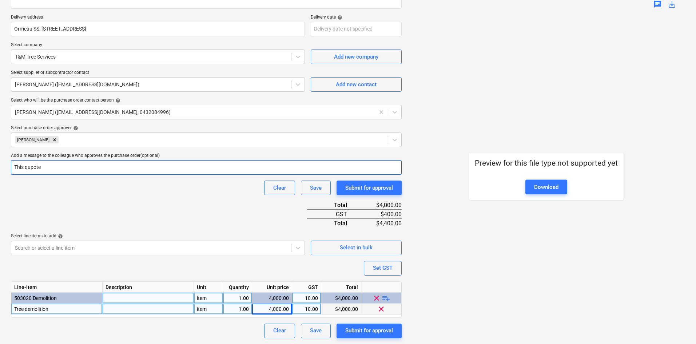
type input "This qupote"
type textarea "x"
type input "This qupote"
type textarea "x"
type input "This qupot"
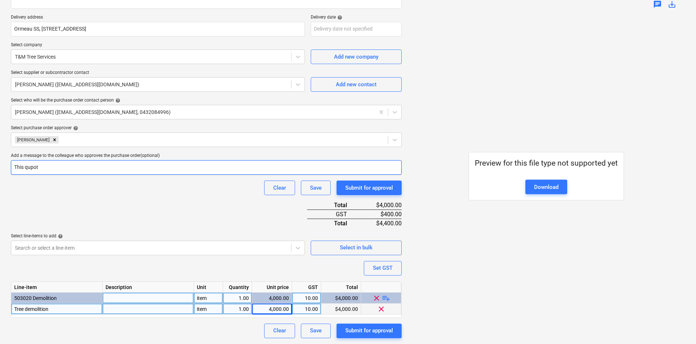
type textarea "x"
type input "This qupo"
type textarea "x"
type input "This qup"
type textarea "x"
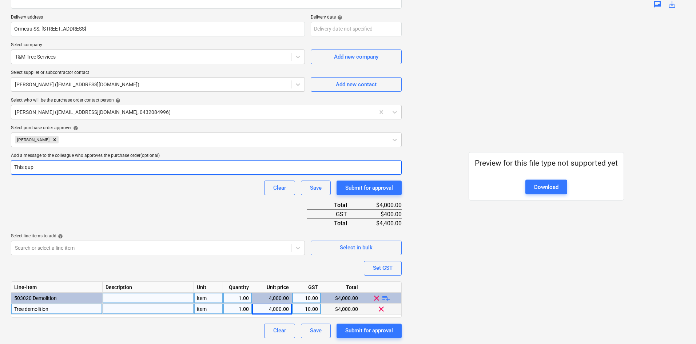
type input "This qu"
type textarea "x"
type input "This quo"
type textarea "x"
type input "This quoy"
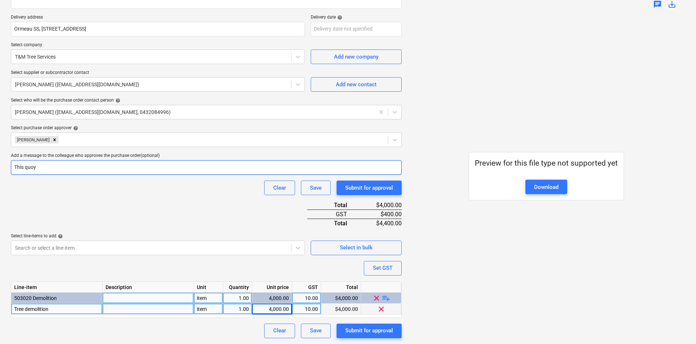
type textarea "x"
type input "This quo"
type textarea "x"
type input "This quot"
type textarea "x"
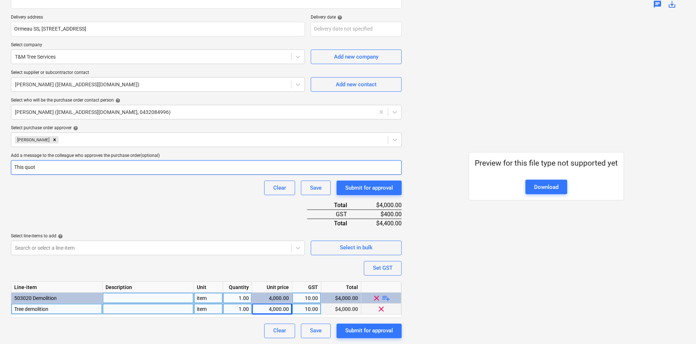
type input "This quote"
type textarea "x"
type input "This quote"
type textarea "x"
type input "This quote a"
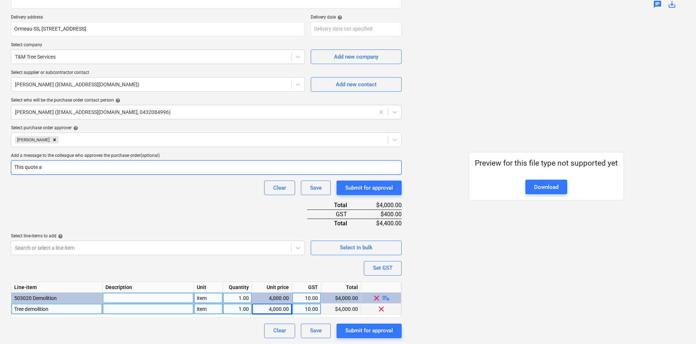
type textarea "x"
type input "This quote al"
type textarea "x"
type input "This quote all"
type textarea "x"
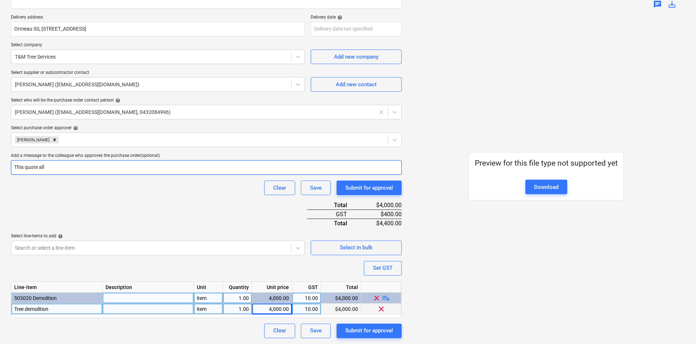
type input "This quote allo"
type textarea "x"
type input "This quote allow"
type textarea "x"
type input "This quote allow"
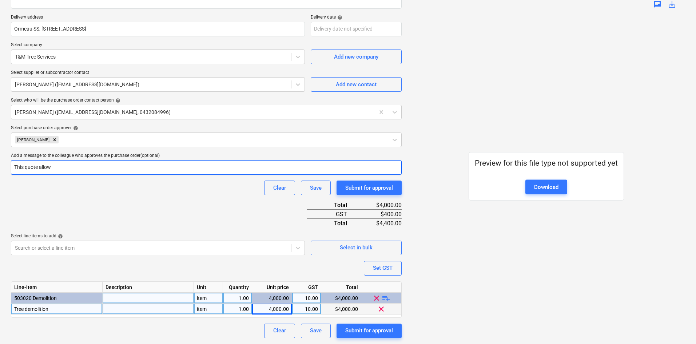
type textarea "x"
type input "This quote allow"
type textarea "x"
type input "This quote allows"
type textarea "x"
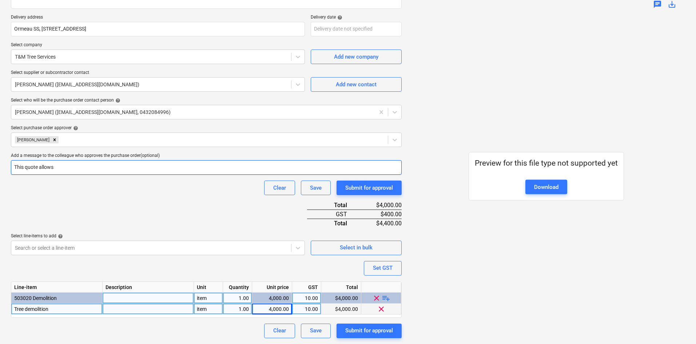
type input "This quote allows f"
type textarea "x"
type input "This quote allows fo"
type textarea "x"
type input "This quote allows for"
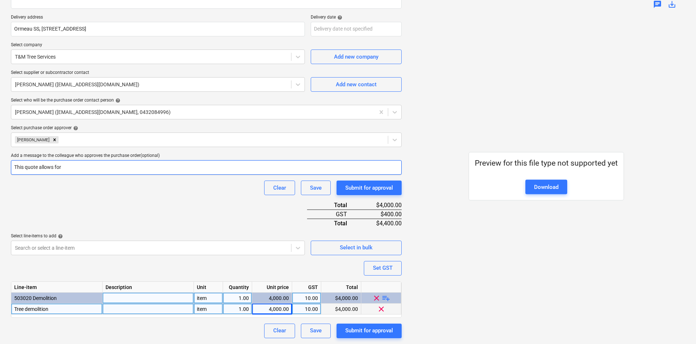
type textarea "x"
type input "This quote allows for"
type textarea "x"
type input "This quote allows for d"
type textarea "x"
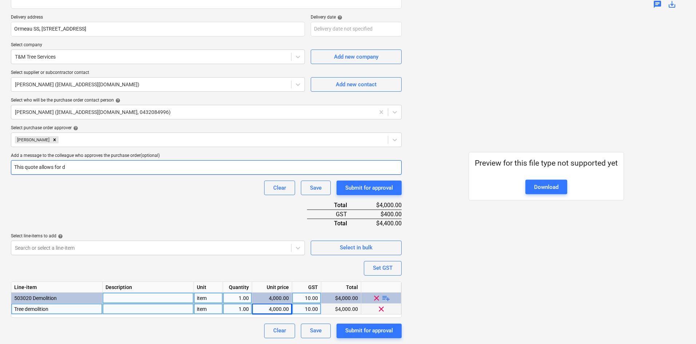
type input "This quote allows for de"
type textarea "x"
type input "This quote allows for dem"
type textarea "x"
type input "This quote allows for demo"
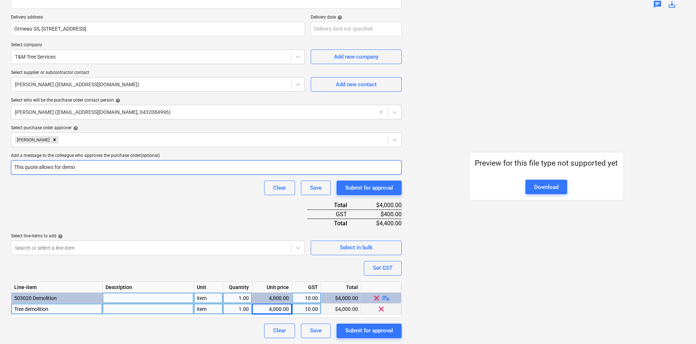
type textarea "x"
type input "This quote allows for demo"
type textarea "x"
type input "This quote allows for demo o"
type textarea "x"
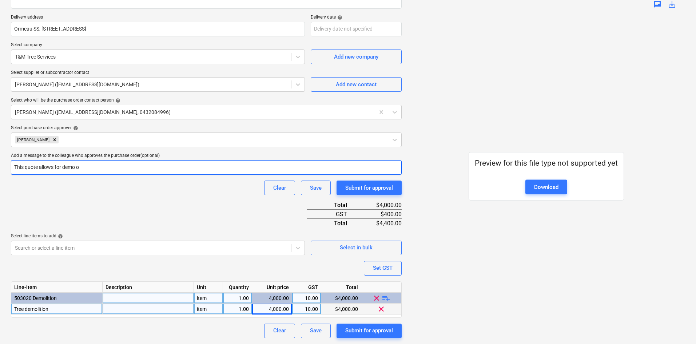
type input "This quote allows for demo of"
type textarea "x"
type input "This quote allows for demo of"
type textarea "x"
type input "This quote allows for demo of a"
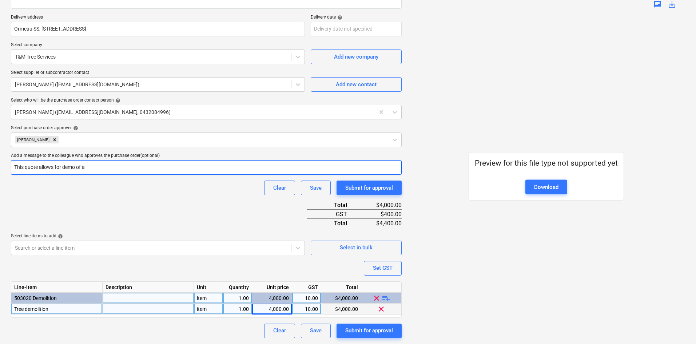
type textarea "x"
type input "This quote allows for demo of al"
type textarea "x"
type input "This quote allows for demo of all"
type textarea "x"
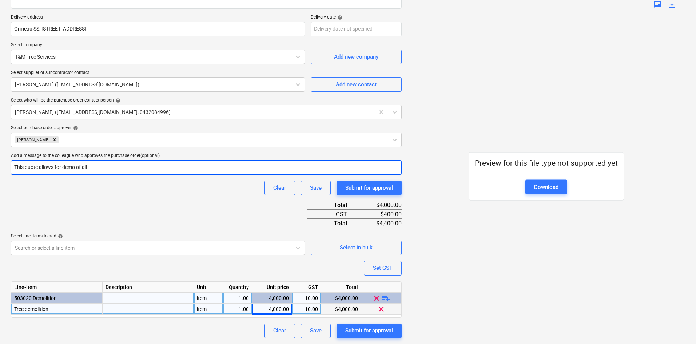
type input "This quote allows for demo of all"
type textarea "x"
type input "This quote allows for demo of all t"
type textarea "x"
type input "This quote allows for demo of all tr"
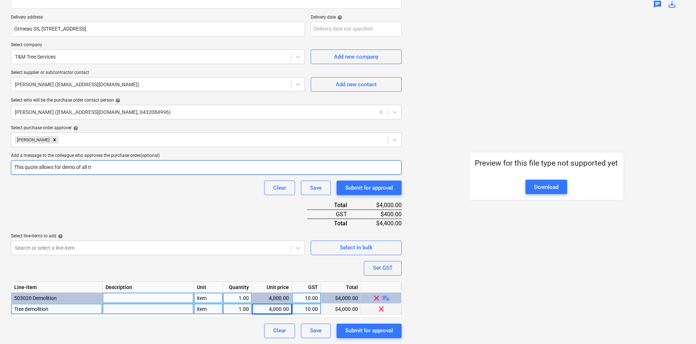
type textarea "x"
type input "This quote allows for demo of all tre"
type textarea "x"
type input "This quote allows for demo of all tres"
type textarea "x"
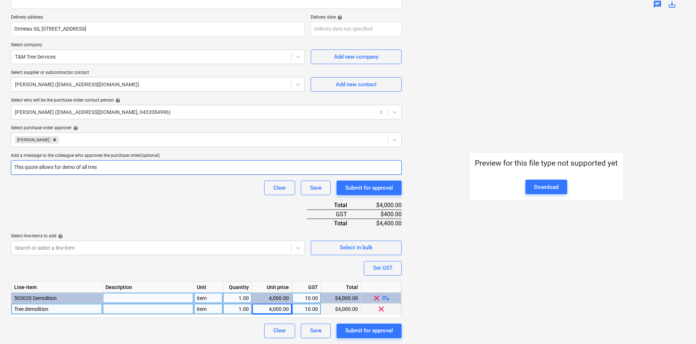
type input "This quote allows for demo of all tress"
type textarea "x"
type input "This quote allows for demo of all tress,"
type textarea "x"
type input "This quote allows for demo of all tress,"
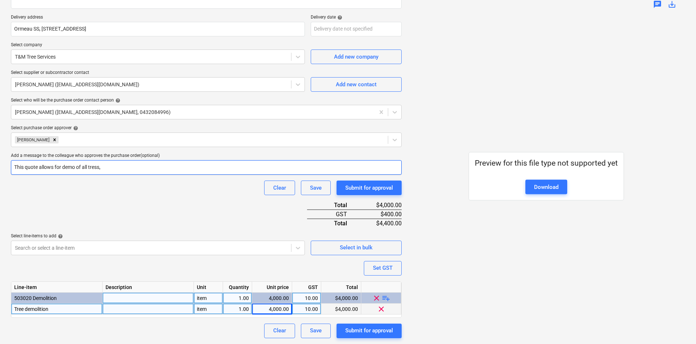
type textarea "x"
type input "This quote allows for demo of all tress,"
type textarea "x"
type input "This quote allows for demo of all tress"
type textarea "x"
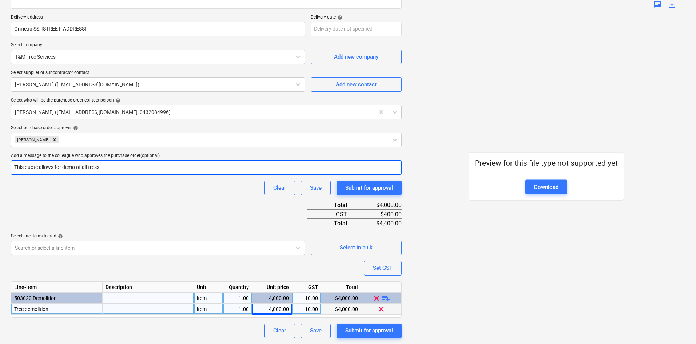
type input "This quote allows for demo of all tres"
type textarea "x"
type input "This quote allows for demo of all tre"
type textarea "x"
type input "This quote allows for demo of all tree"
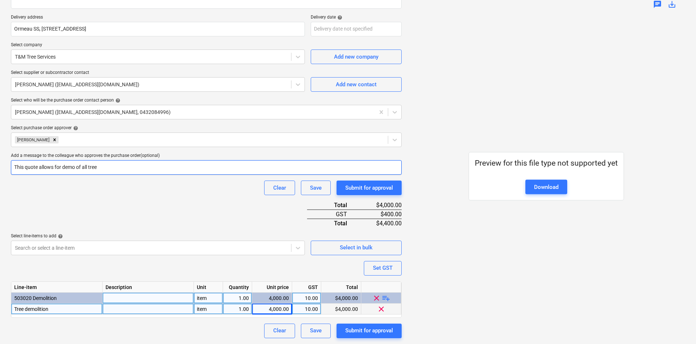
type textarea "x"
type input "This quote allows for demo of all tree"
type textarea "x"
type input "This quote allows for demo of all tree s"
type textarea "x"
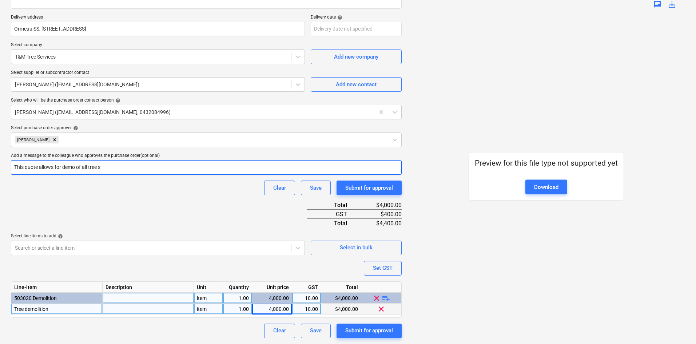
type input "This quote allows for demo of all tree sh"
type textarea "x"
type input "This quote allows for demo of all tree sho"
type textarea "x"
type input "This quote allows for demo of all tree show"
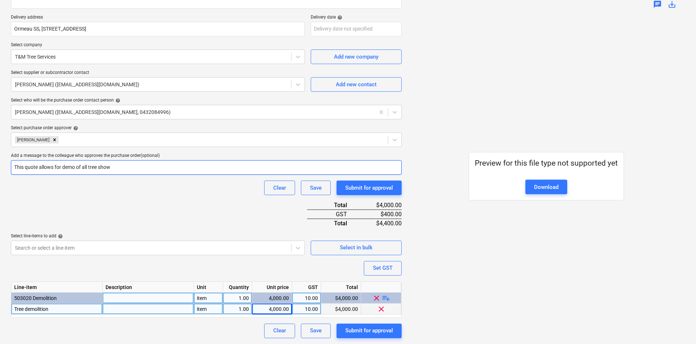
type textarea "x"
type input "This quote allows for demo of all tree shown"
type textarea "x"
type input "This quote allows for demo of all tree shown"
type textarea "x"
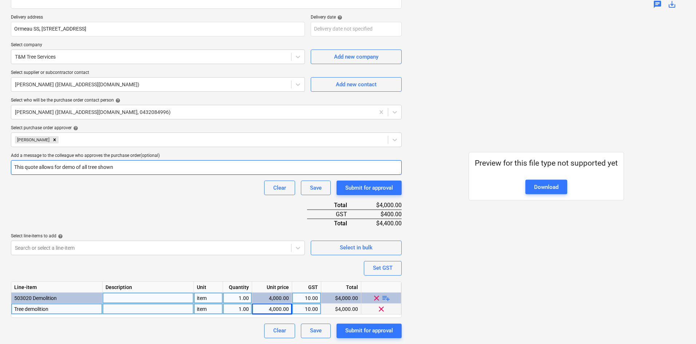
type input "This quote allows for demo of all tree shown o"
type textarea "x"
type input "This quote allows for demo of all tree shown on"
type textarea "x"
type input "This quote allows for demo of all tree shown on"
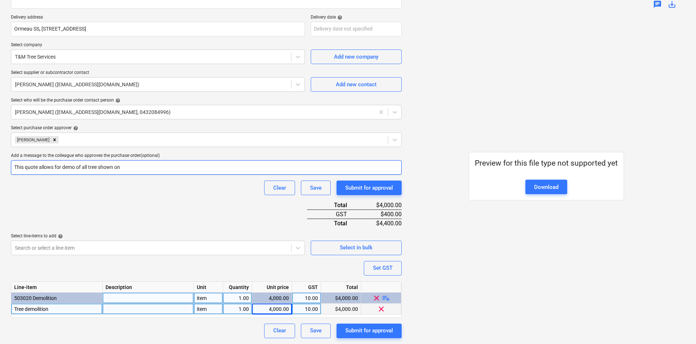
type textarea "x"
type input "This quote allows for demo of all tree shown on d"
type textarea "x"
type input "This quote allows for demo of all tree shown on dr"
type textarea "x"
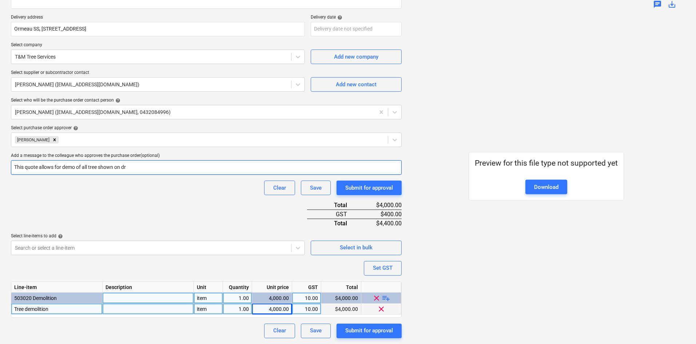
type input "This quote allows for demo of all tree shown on dra"
type textarea "x"
type input "This quote allows for demo of all tree shown on draw"
type textarea "x"
type input "This quote allows for demo of all tree shown on drawin"
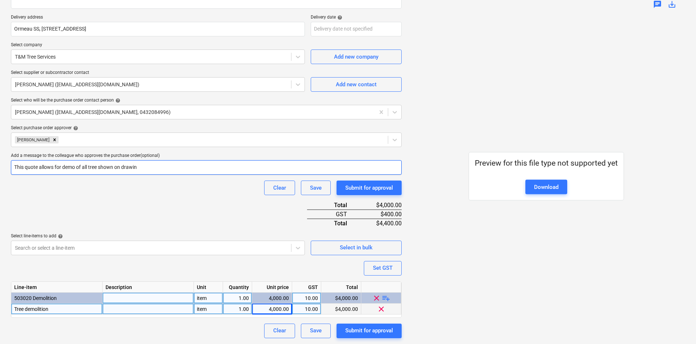
type textarea "x"
type input "This quote allows for demo of all tree shown on drawing"
type textarea "x"
type input "This quote allows for demo of all tree shown on drawin"
type textarea "x"
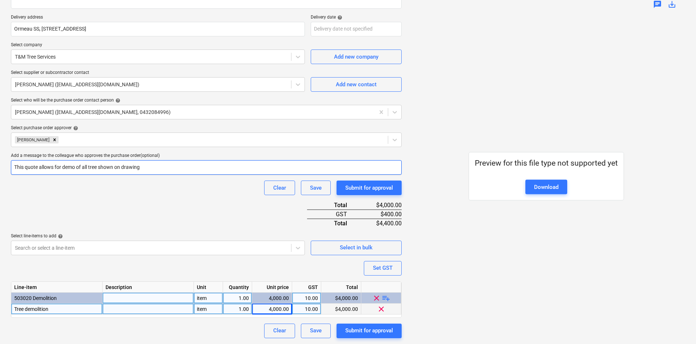
type input "This quote allows for demo of all tree shown on drawing"
click at [109, 195] on div "Clear Save Submit for approval" at bounding box center [206, 188] width 391 height 15
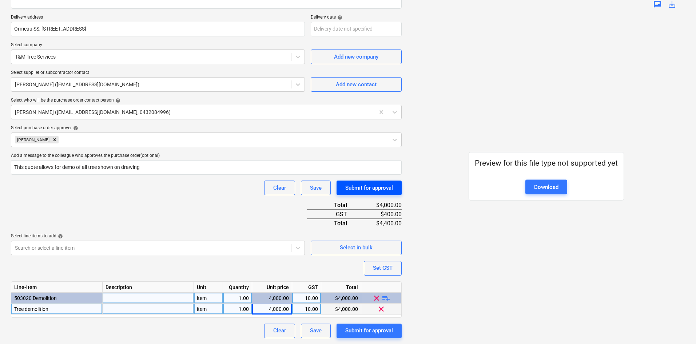
click at [370, 188] on div "Submit for approval" at bounding box center [369, 187] width 48 height 9
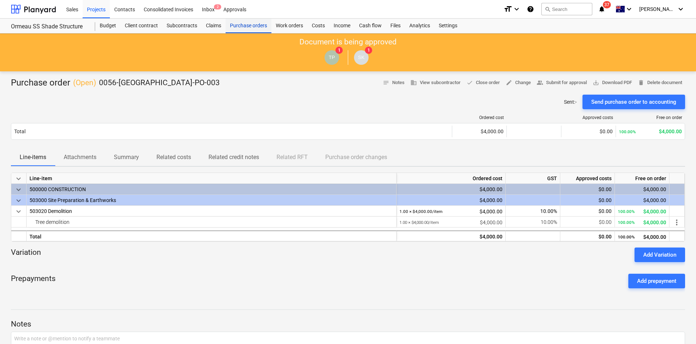
click at [252, 26] on div "Purchase orders" at bounding box center [249, 26] width 46 height 15
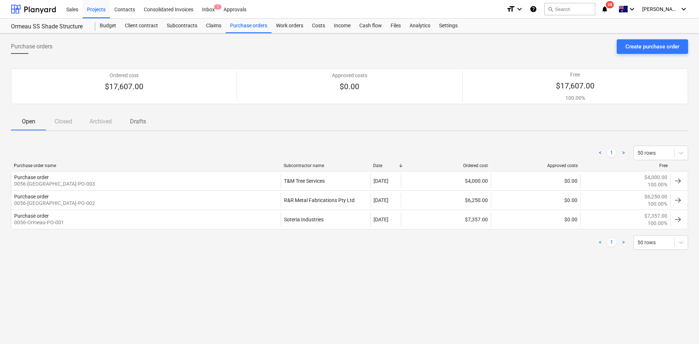
click at [268, 132] on div "Purchase orders Create purchase order Ordered cost $17,607.00 Approved costs $0…" at bounding box center [349, 188] width 699 height 311
click at [656, 50] on div "Create purchase order" at bounding box center [652, 46] width 54 height 9
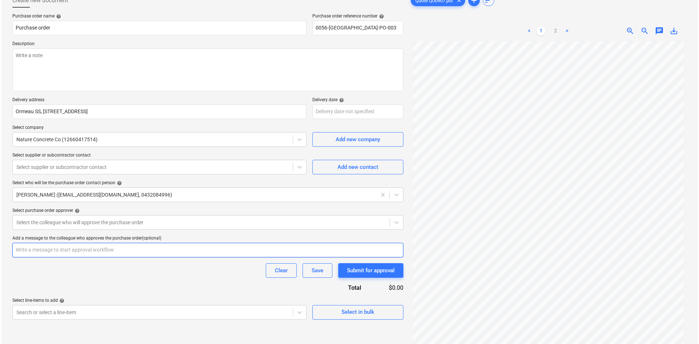
scroll to position [73, 0]
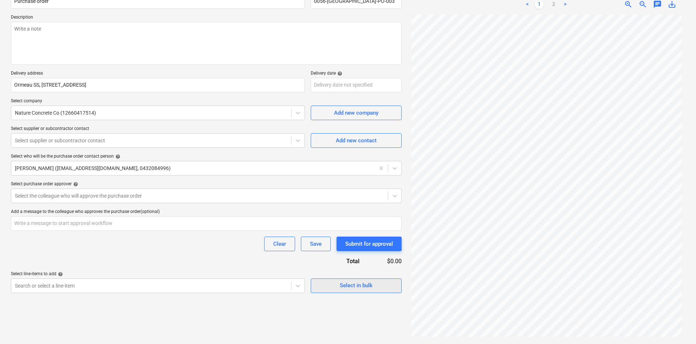
click at [359, 290] on div "Select in bulk" at bounding box center [356, 285] width 33 height 9
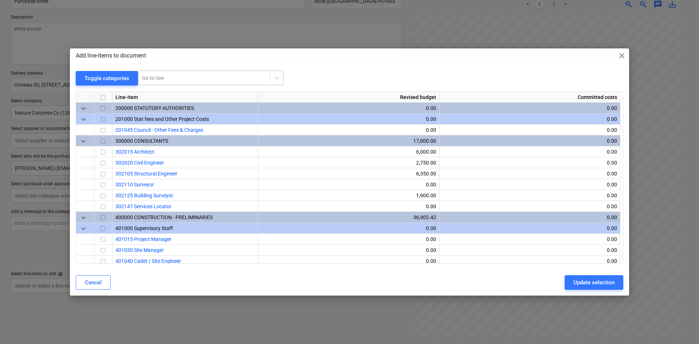
click at [155, 78] on div at bounding box center [204, 77] width 124 height 7
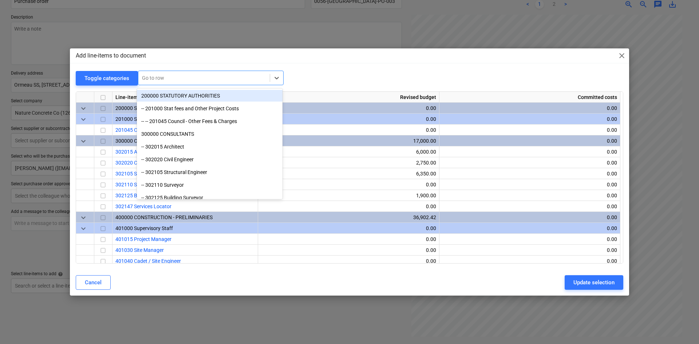
type textarea "x"
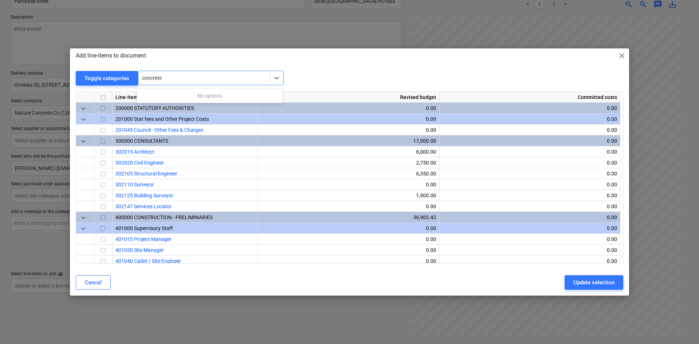
type input "concrete"
drag, startPoint x: 180, startPoint y: 86, endPoint x: 128, endPoint y: 79, distance: 52.9
click at [122, 80] on div "Toggle categories Go to row Line-item Revised budget Committed costs keyboard_a…" at bounding box center [350, 167] width 548 height 193
click at [183, 74] on div "Go to row" at bounding box center [203, 78] width 131 height 10
click at [197, 76] on div at bounding box center [204, 77] width 124 height 7
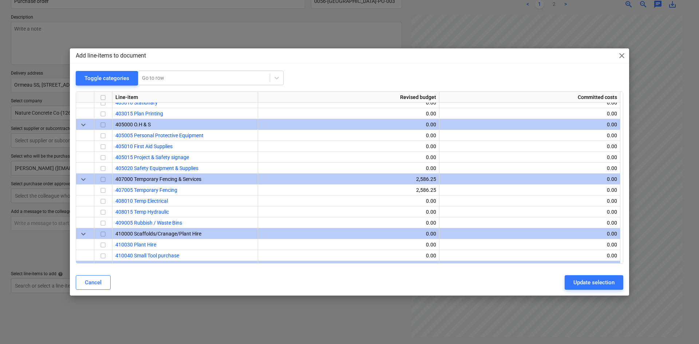
scroll to position [262, 0]
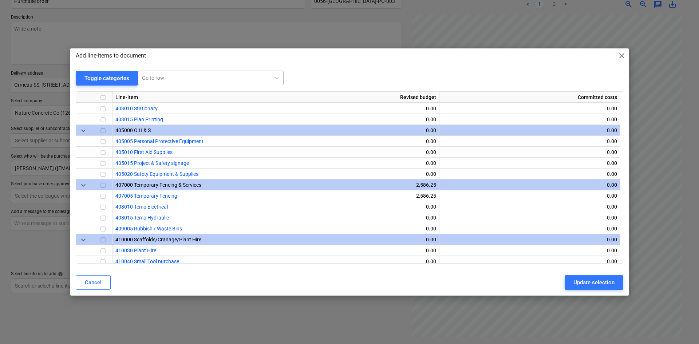
click at [164, 80] on div at bounding box center [204, 77] width 124 height 7
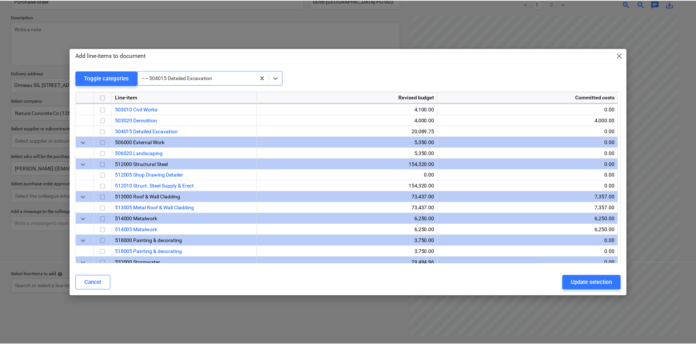
scroll to position [491, 0]
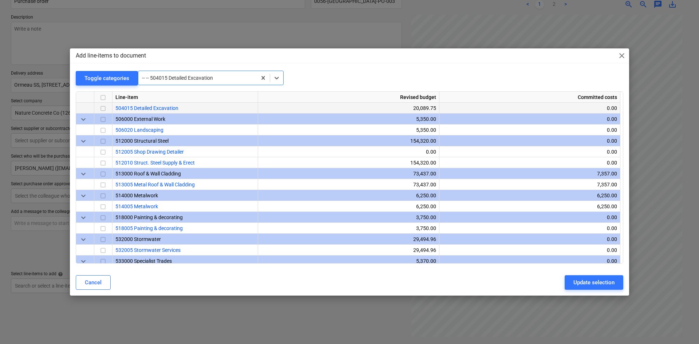
click at [100, 110] on input "checkbox" at bounding box center [103, 108] width 9 height 9
click at [597, 286] on div "Update selection" at bounding box center [593, 282] width 41 height 9
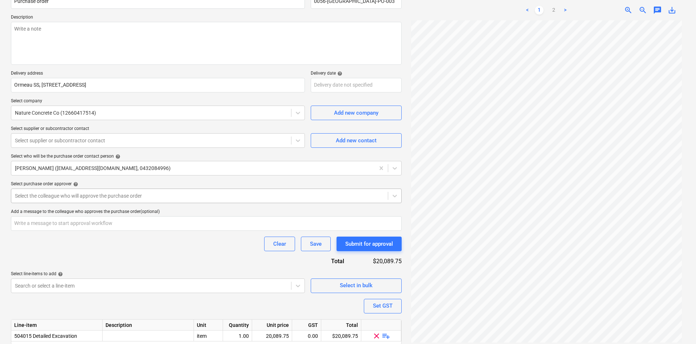
scroll to position [100, 0]
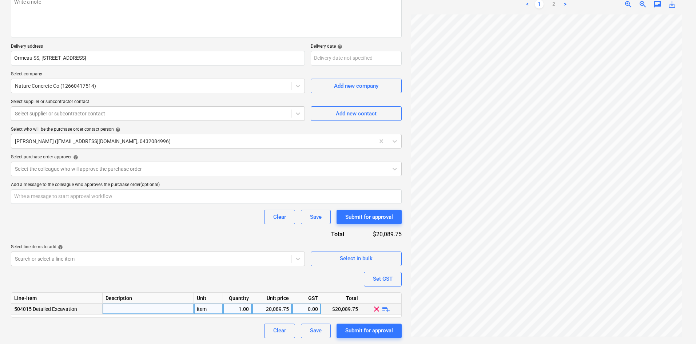
click at [385, 308] on span "playlist_add" at bounding box center [386, 308] width 9 height 9
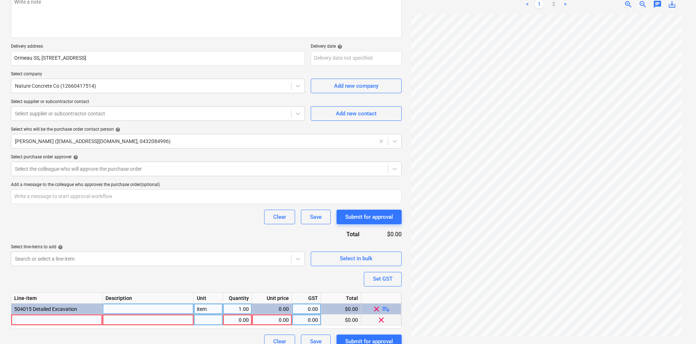
click at [55, 321] on div at bounding box center [56, 320] width 91 height 11
click at [209, 322] on div at bounding box center [208, 320] width 29 height 11
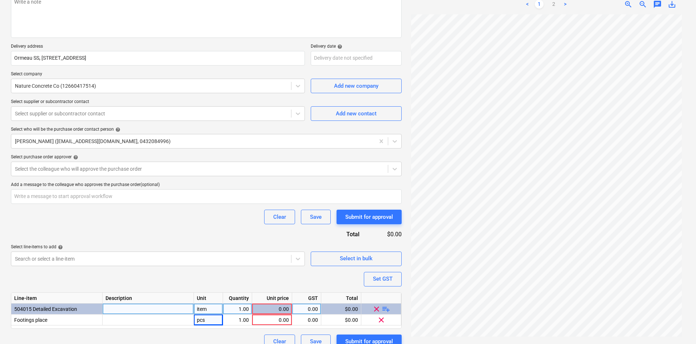
drag, startPoint x: 58, startPoint y: 319, endPoint x: -55, endPoint y: 321, distance: 112.9
click at [0, 244] on html "Sales Projects Contacts Consolidated Invoices Inbox 2 Approvals format_size key…" at bounding box center [348, 72] width 696 height 344
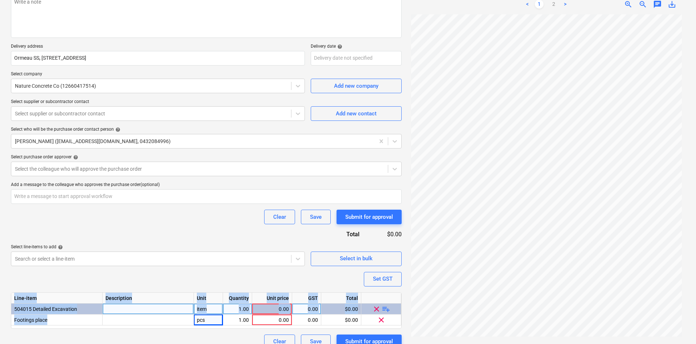
drag, startPoint x: 49, startPoint y: 321, endPoint x: -2, endPoint y: 321, distance: 51.0
click at [0, 244] on html "Sales Projects Contacts Consolidated Invoices Inbox 2 Approvals format_size key…" at bounding box center [348, 72] width 696 height 344
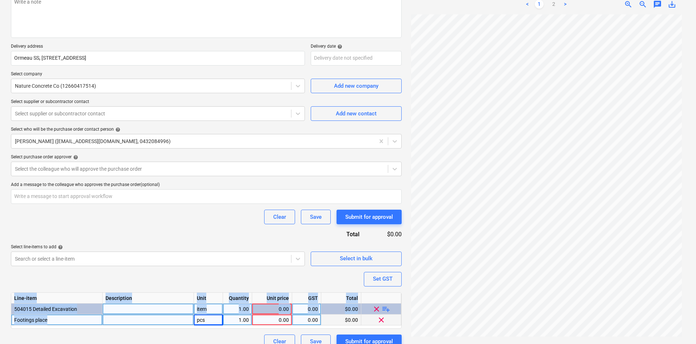
click at [41, 321] on span "Footings place" at bounding box center [30, 320] width 33 height 6
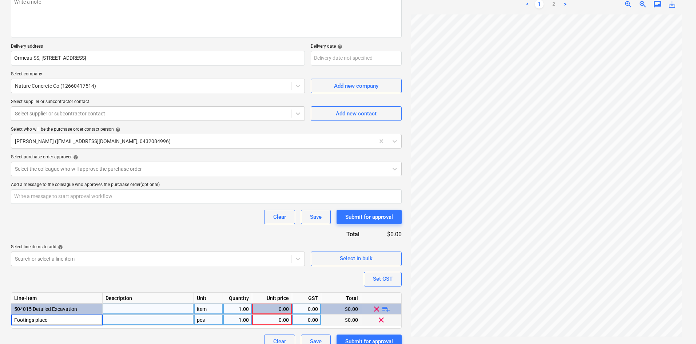
click at [73, 321] on input "Footings place" at bounding box center [56, 320] width 91 height 11
drag, startPoint x: 50, startPoint y: 320, endPoint x: 36, endPoint y: 320, distance: 14.6
click at [36, 320] on input "Footings place" at bounding box center [56, 320] width 91 height 11
click at [138, 317] on div at bounding box center [148, 320] width 91 height 11
click at [199, 319] on div "pcs" at bounding box center [208, 320] width 29 height 11
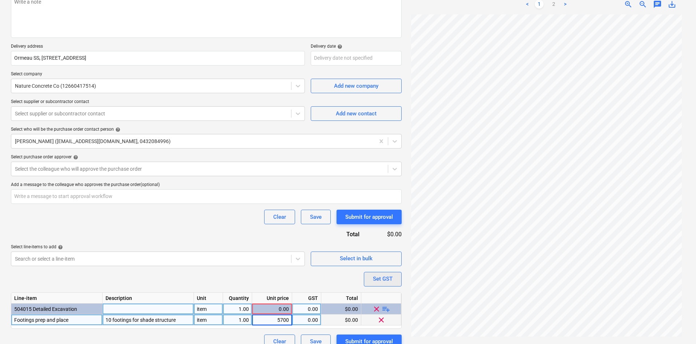
click at [380, 277] on div "Set GST" at bounding box center [383, 278] width 20 height 9
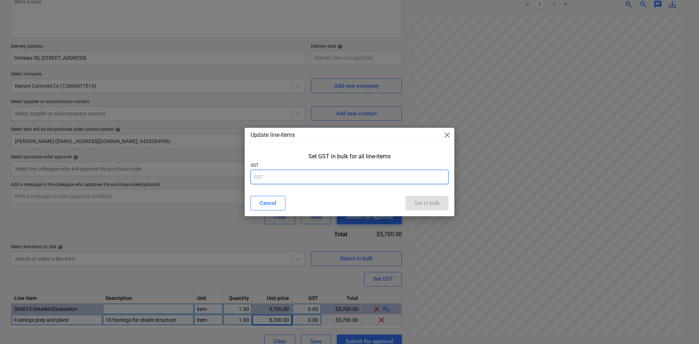
click at [327, 175] on input "text" at bounding box center [349, 177] width 198 height 15
click at [432, 199] on div "Set in bulk" at bounding box center [426, 202] width 25 height 9
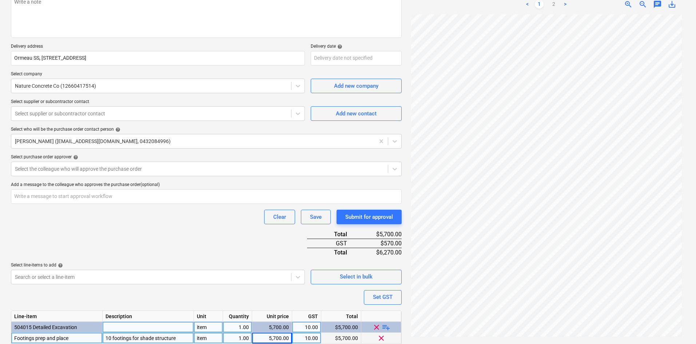
click at [218, 232] on div "Purchase order name help Purchase order Purchase order reference number help 00…" at bounding box center [206, 163] width 391 height 407
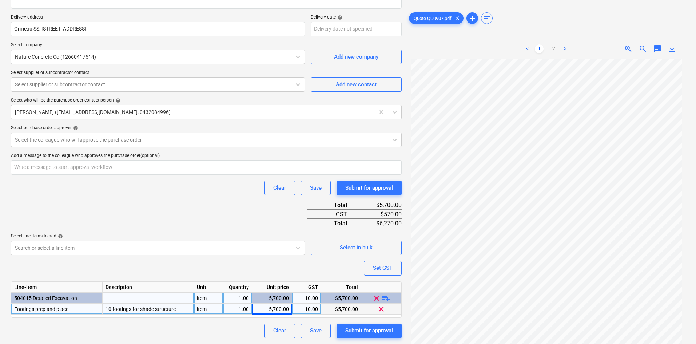
scroll to position [0, 0]
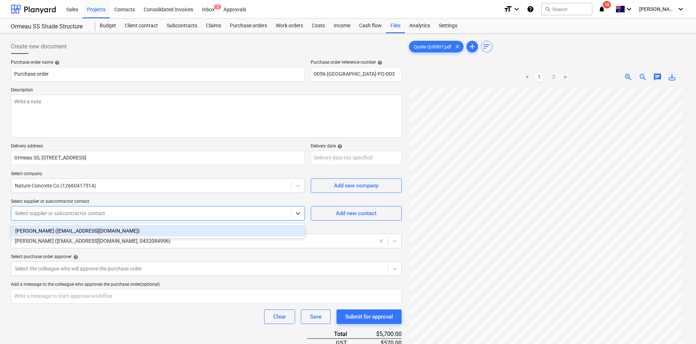
click at [68, 211] on div at bounding box center [151, 213] width 273 height 7
click at [54, 224] on div "[PERSON_NAME] ([EMAIL_ADDRESS][DOMAIN_NAME])" at bounding box center [158, 231] width 294 height 15
click at [55, 227] on div "[PERSON_NAME] ([EMAIL_ADDRESS][DOMAIN_NAME])" at bounding box center [158, 231] width 294 height 12
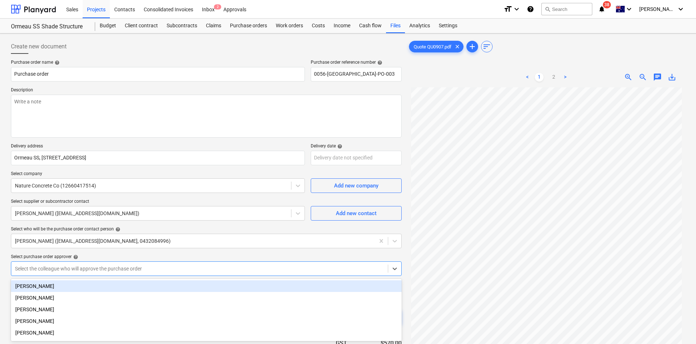
click at [59, 266] on body "Sales Projects Contacts Consolidated Invoices Inbox 2 Approvals format_size key…" at bounding box center [348, 172] width 696 height 344
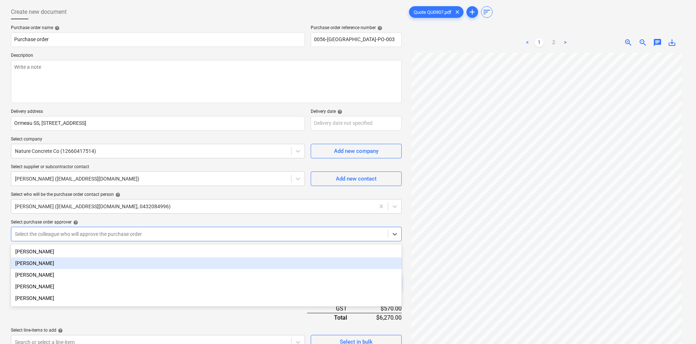
scroll to position [37, 0]
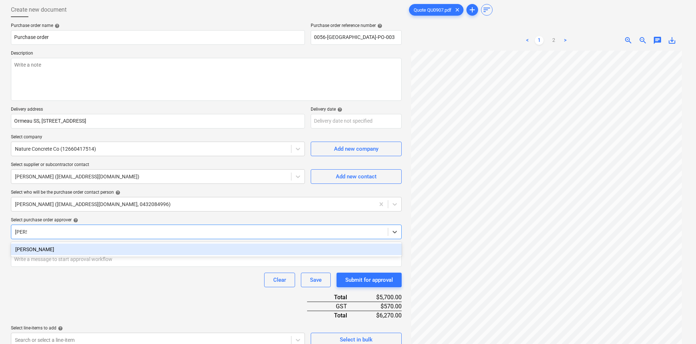
click at [66, 255] on div "[PERSON_NAME]" at bounding box center [206, 250] width 391 height 12
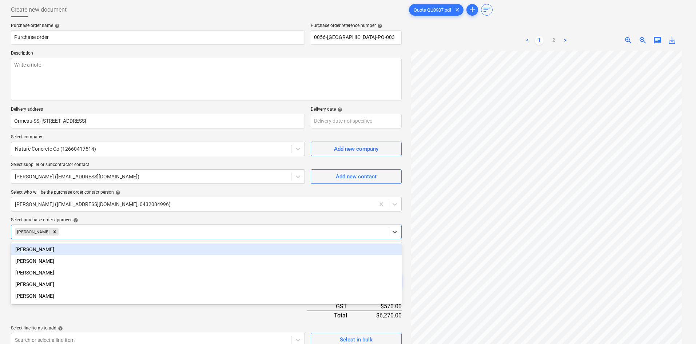
click at [107, 216] on div "Purchase order name help Purchase order Purchase order reference number help 00…" at bounding box center [206, 226] width 391 height 407
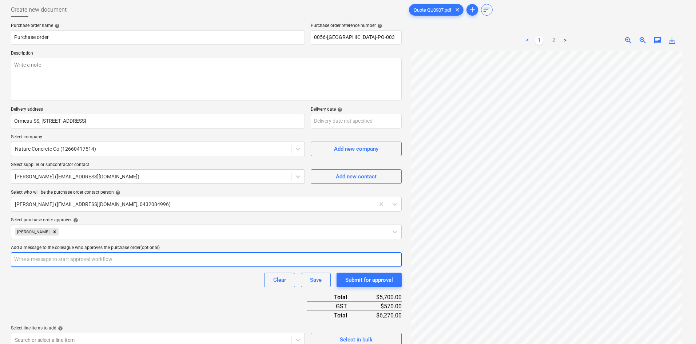
click at [67, 256] on input "text" at bounding box center [206, 259] width 391 height 15
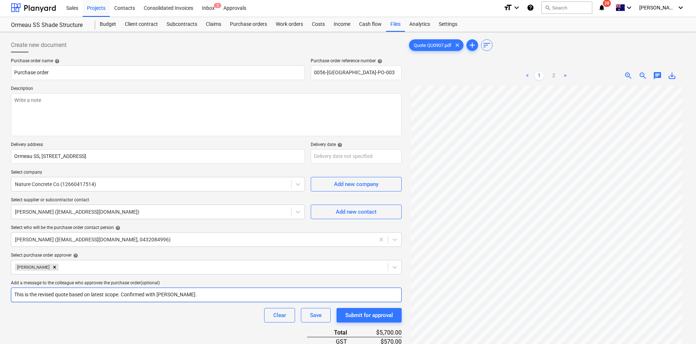
scroll to position [0, 0]
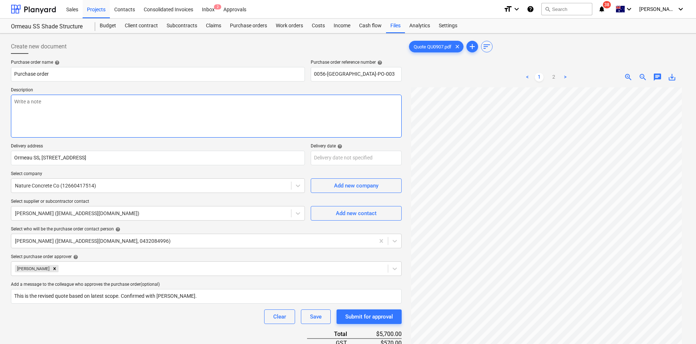
click at [161, 108] on textarea at bounding box center [206, 116] width 391 height 43
paste textarea "Site contact : [PERSON_NAME] - [PHONE_NUMBER]"
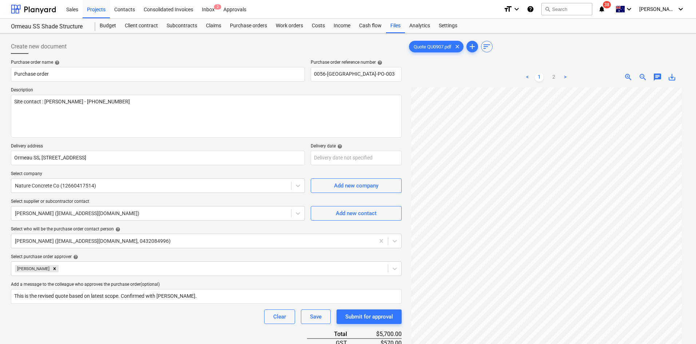
click at [184, 143] on p "Delivery address" at bounding box center [158, 146] width 294 height 7
click at [370, 76] on input "0056-[GEOGRAPHIC_DATA]-PO-003" at bounding box center [356, 74] width 91 height 15
click at [259, 122] on textarea "Site contact : [PERSON_NAME] - [PHONE_NUMBER]" at bounding box center [206, 116] width 391 height 43
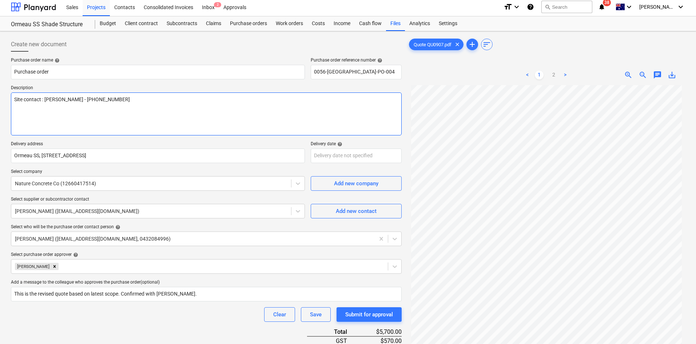
scroll to position [129, 0]
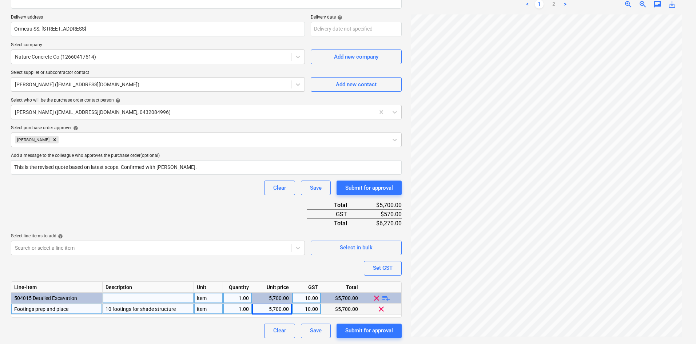
click at [215, 198] on div "Purchase order name help Purchase order Purchase order reference number help 00…" at bounding box center [206, 134] width 391 height 407
click at [91, 326] on div "Clear Save Submit for approval" at bounding box center [206, 331] width 391 height 15
click at [88, 273] on div "Purchase order name help Purchase order Purchase order reference number help 00…" at bounding box center [206, 134] width 391 height 407
click at [370, 332] on div "Submit for approval" at bounding box center [369, 330] width 48 height 9
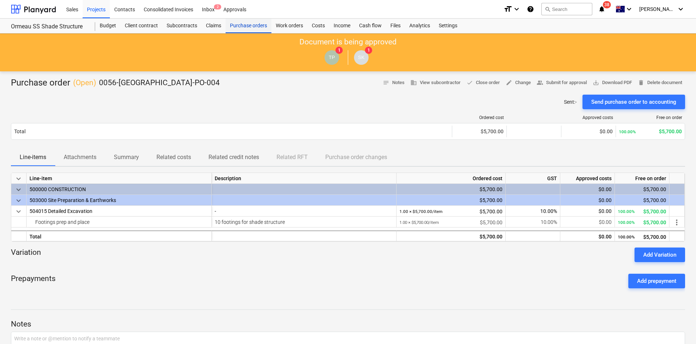
click at [250, 31] on div "Purchase orders" at bounding box center [249, 26] width 46 height 15
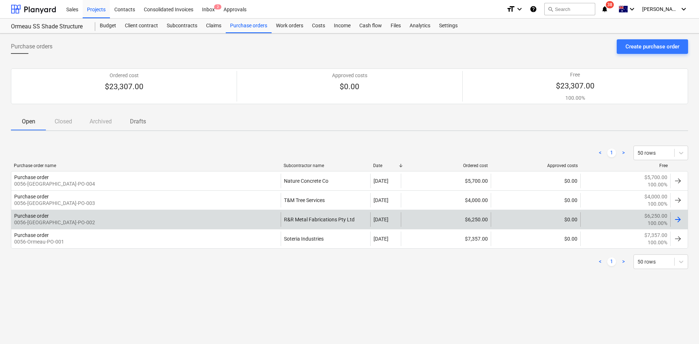
click at [184, 225] on div "Purchase order 0056-[GEOGRAPHIC_DATA]-PO-002" at bounding box center [145, 219] width 269 height 15
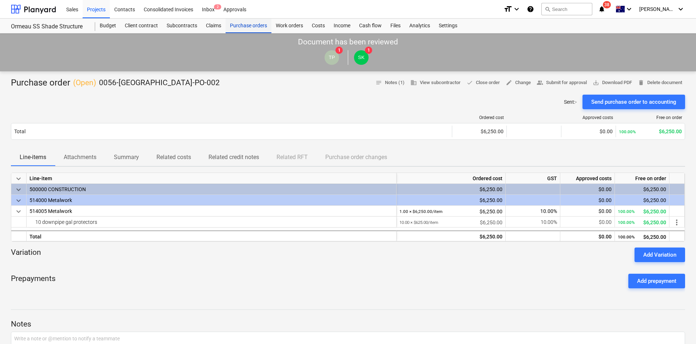
click at [244, 25] on div "Purchase orders" at bounding box center [249, 26] width 46 height 15
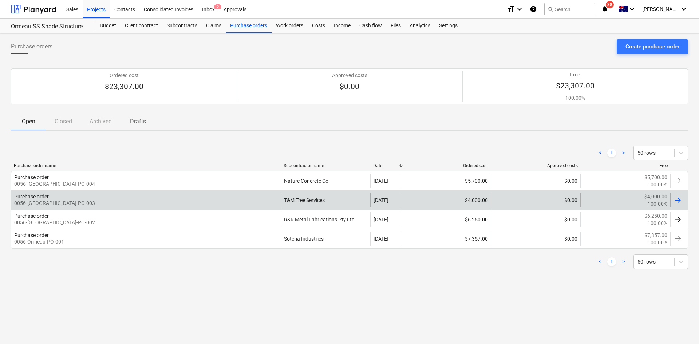
click at [106, 201] on div "Purchase order 0056-[GEOGRAPHIC_DATA]-PO-003" at bounding box center [145, 200] width 269 height 15
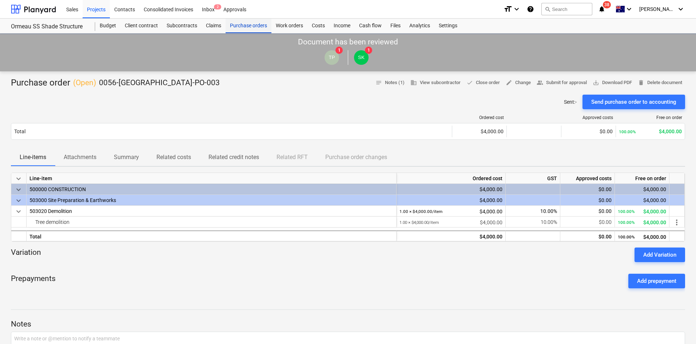
click at [250, 27] on div "Purchase orders" at bounding box center [249, 26] width 46 height 15
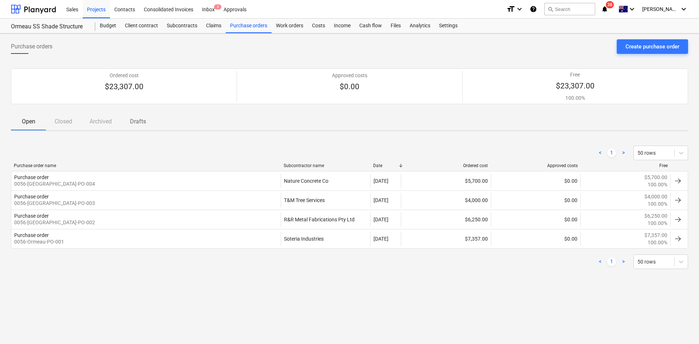
click at [141, 266] on div "< 1 > 50 rows" at bounding box center [349, 261] width 677 height 15
click at [88, 149] on div "< 1 > 50 rows" at bounding box center [349, 153] width 677 height 15
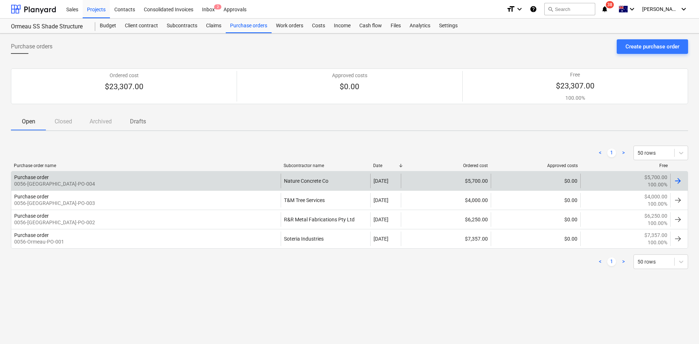
click at [116, 183] on div "Purchase order 0056-[GEOGRAPHIC_DATA]-PO-004" at bounding box center [145, 181] width 269 height 15
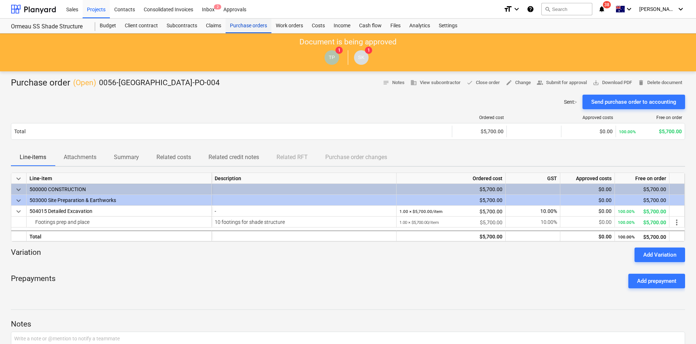
click at [251, 28] on div "Purchase orders" at bounding box center [249, 26] width 46 height 15
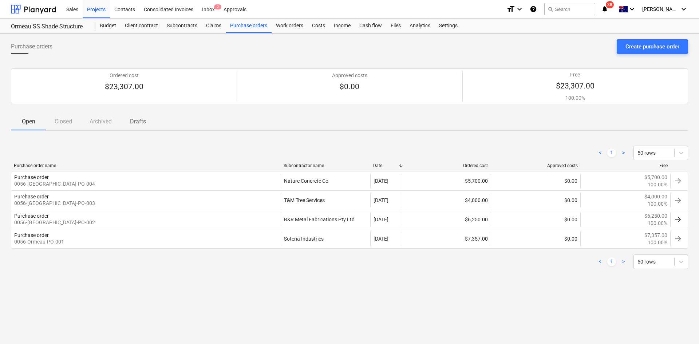
click at [154, 268] on div "< 1 > 50 rows" at bounding box center [349, 261] width 677 height 15
click at [209, 130] on div "Open Closed Archived Drafts" at bounding box center [349, 121] width 677 height 17
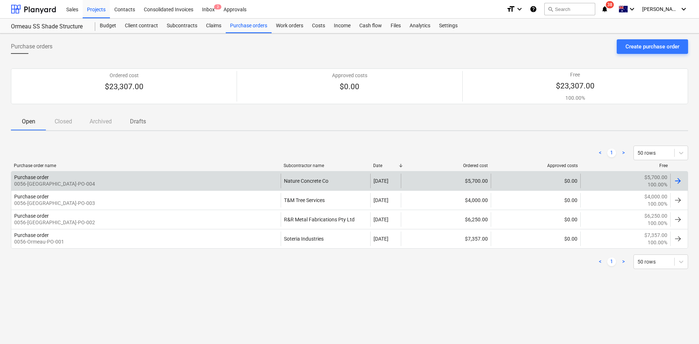
click at [118, 173] on div "Purchase order 0056-Ormeau-PO-004 Nature Concrete Co 25 Sep 2025 $5,700.00 $0.0…" at bounding box center [349, 180] width 677 height 19
click at [198, 178] on div "Purchase order 0056-Ormeau-PO-004" at bounding box center [145, 181] width 269 height 15
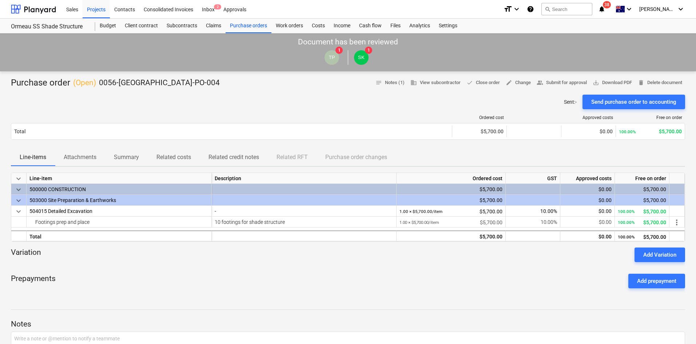
click at [352, 100] on div "Sent : - Send purchase order to accounting" at bounding box center [348, 102] width 675 height 15
click at [256, 23] on div "Purchase orders" at bounding box center [249, 26] width 46 height 15
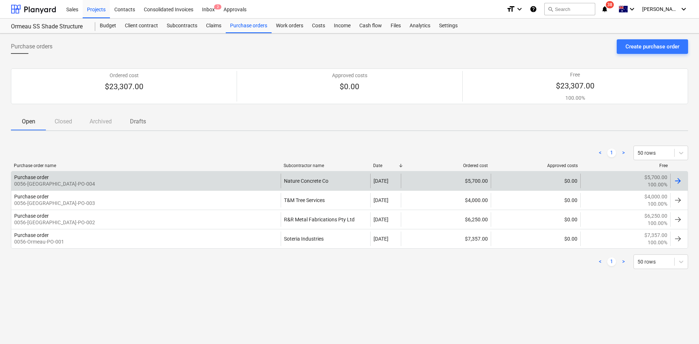
click at [159, 177] on div "Purchase order 0056-Ormeau-PO-004" at bounding box center [145, 181] width 269 height 15
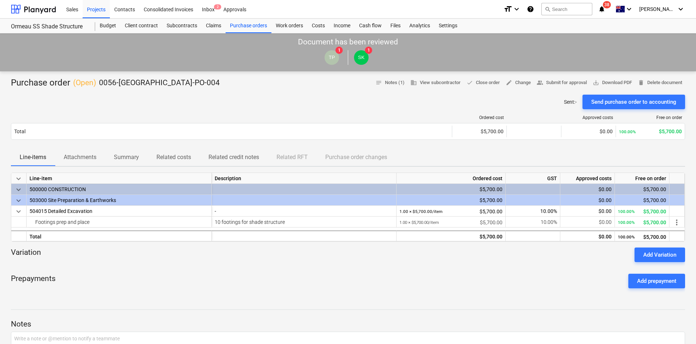
click at [266, 278] on div "Prepayments Add prepayment" at bounding box center [348, 281] width 675 height 26
click at [229, 102] on div "Sent : - Send purchase order to accounting" at bounding box center [348, 102] width 675 height 15
click at [251, 25] on div "Purchase orders" at bounding box center [249, 26] width 46 height 15
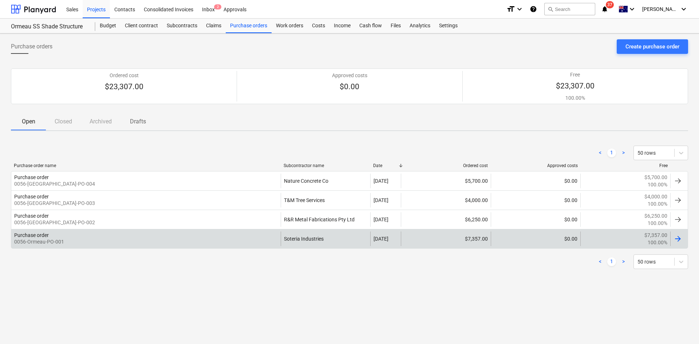
click at [68, 241] on div "Purchase order 0056-Ormeau-PO-001" at bounding box center [145, 239] width 269 height 15
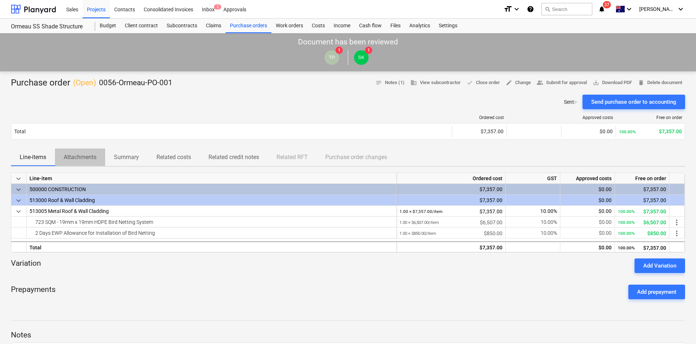
click at [87, 157] on p "Attachments" at bounding box center [80, 157] width 33 height 9
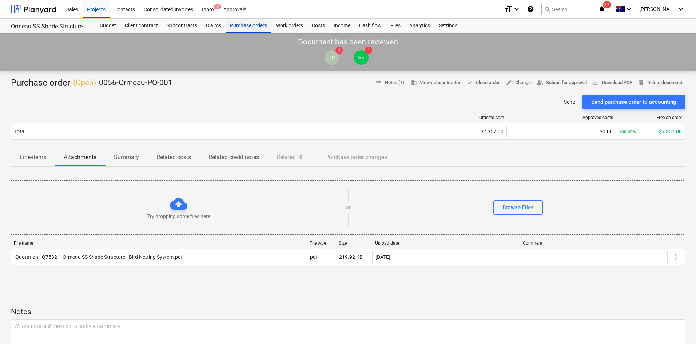
click at [257, 30] on div "Purchase orders" at bounding box center [249, 26] width 46 height 15
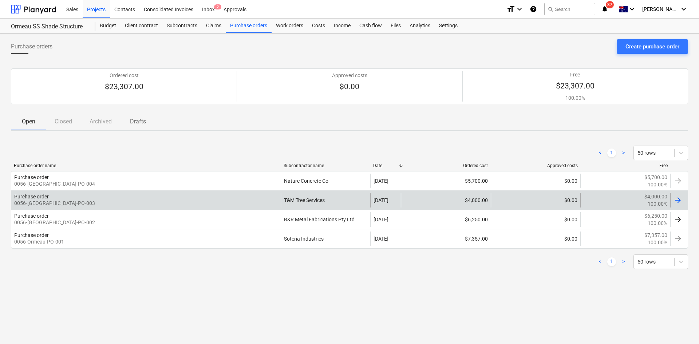
click at [71, 202] on div "Purchase order 0056-[GEOGRAPHIC_DATA]-PO-003" at bounding box center [145, 200] width 269 height 15
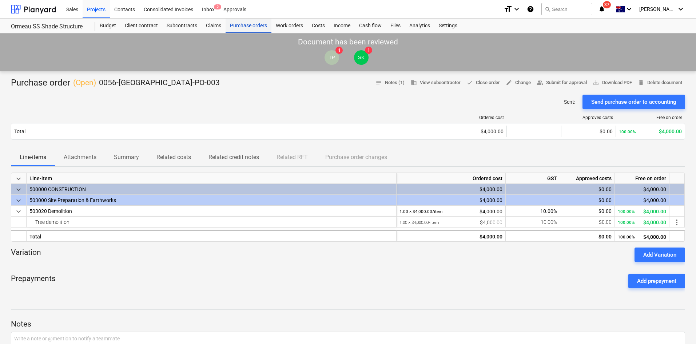
click at [248, 22] on div "Purchase orders" at bounding box center [249, 26] width 46 height 15
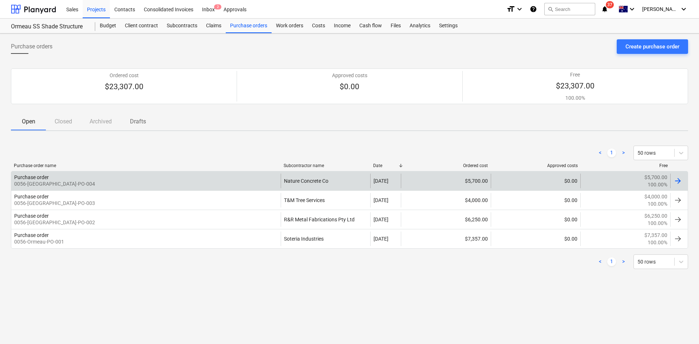
click at [101, 177] on div "Purchase order 0056-Ormeau-PO-004" at bounding box center [145, 181] width 269 height 15
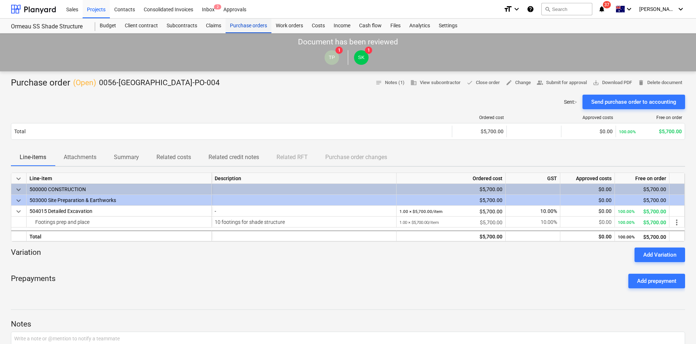
click at [241, 30] on div "Purchase orders" at bounding box center [249, 26] width 46 height 15
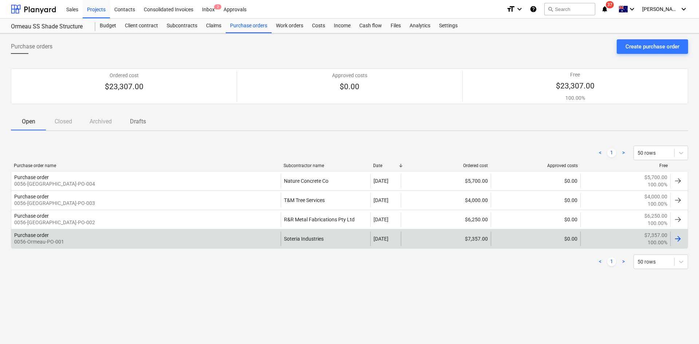
click at [57, 242] on p "0056-Ormeau-PO-001" at bounding box center [39, 241] width 50 height 7
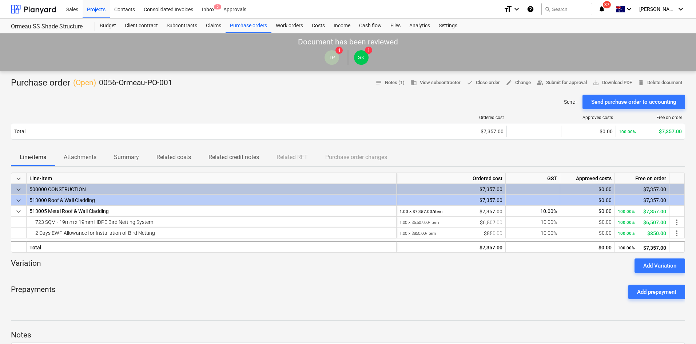
click at [243, 92] on div at bounding box center [348, 92] width 675 height 6
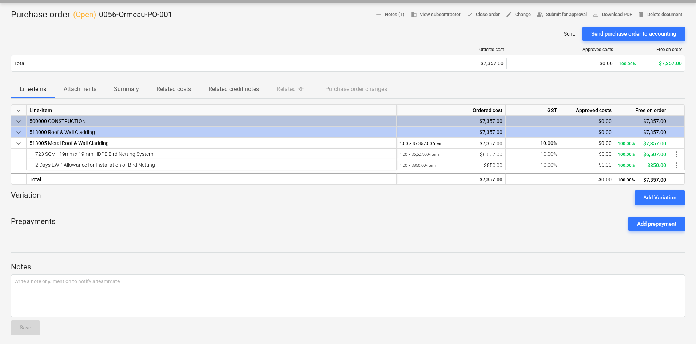
scroll to position [168, 0]
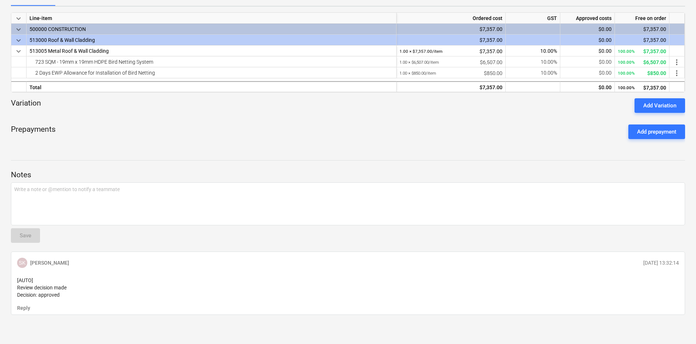
click at [233, 113] on div at bounding box center [348, 116] width 675 height 6
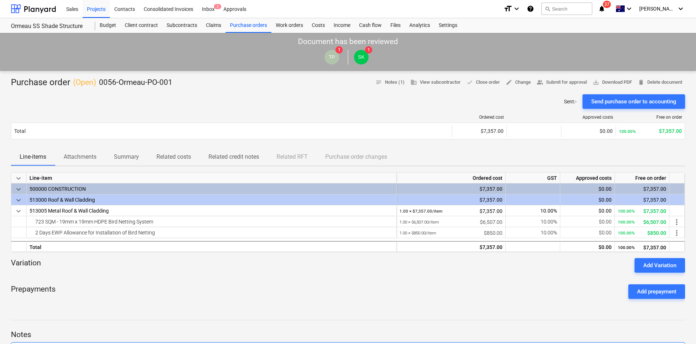
scroll to position [0, 0]
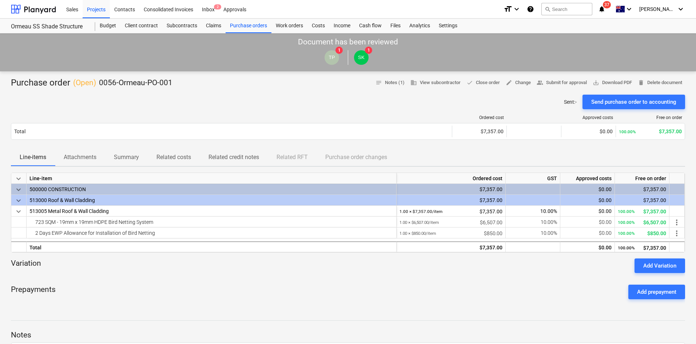
click at [430, 109] on div "Ordered cost Approved costs Free on order Total $7,357.00 $0.00 100.00% $7,357.…" at bounding box center [348, 128] width 675 height 39
click at [606, 85] on span "save_alt Download PDF" at bounding box center [612, 83] width 39 height 8
drag, startPoint x: 146, startPoint y: 291, endPoint x: 142, endPoint y: 252, distance: 39.2
click at [147, 290] on div "Prepayments Add prepayment" at bounding box center [348, 292] width 675 height 26
click at [229, 91] on div at bounding box center [348, 92] width 675 height 6
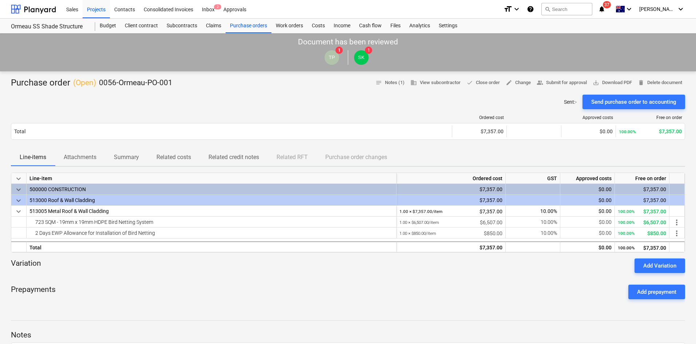
click at [209, 92] on div at bounding box center [348, 92] width 675 height 6
click at [383, 106] on div "Sent : - Send purchase order to accounting" at bounding box center [348, 102] width 675 height 15
click at [222, 93] on div at bounding box center [348, 92] width 675 height 6
click at [248, 27] on div "Purchase orders" at bounding box center [249, 26] width 46 height 15
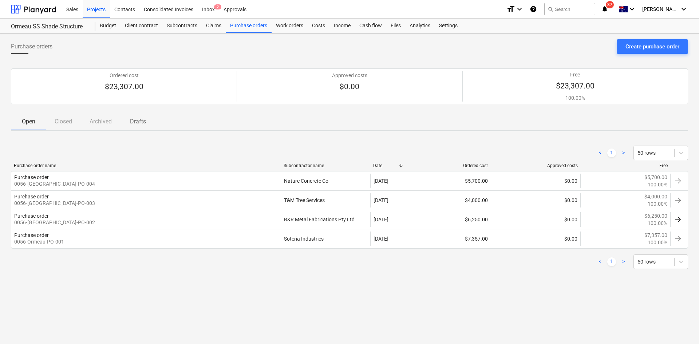
click at [159, 259] on div "< 1 > 50 rows" at bounding box center [349, 261] width 677 height 15
